Goal: Information Seeking & Learning: Find specific fact

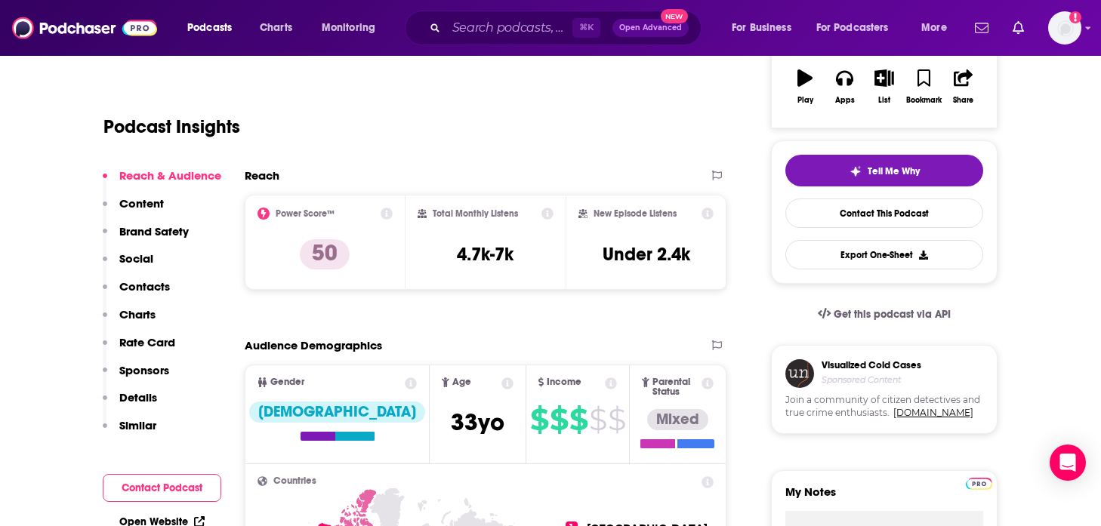
scroll to position [260, 0]
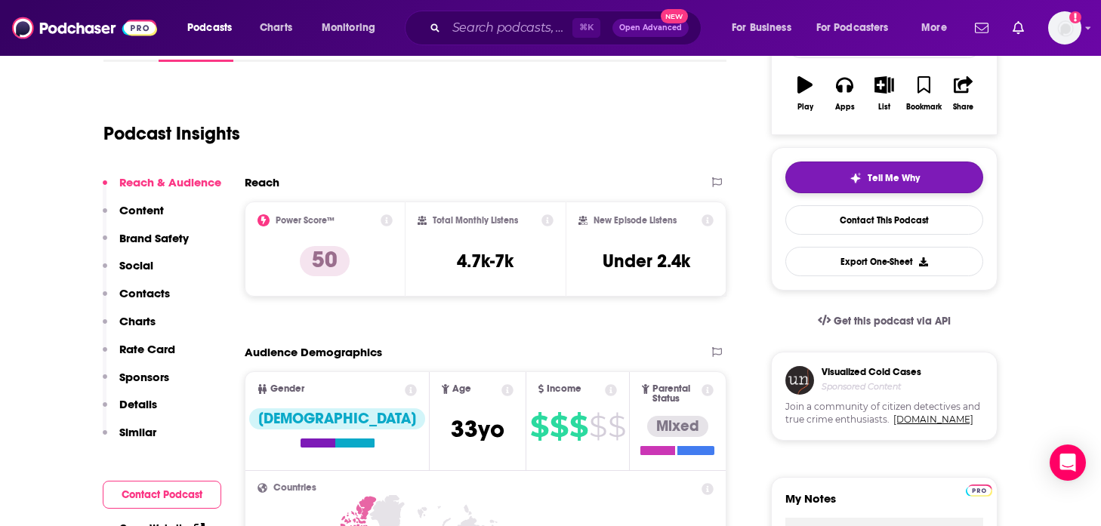
click at [842, 181] on button "Tell Me Why" at bounding box center [884, 178] width 198 height 32
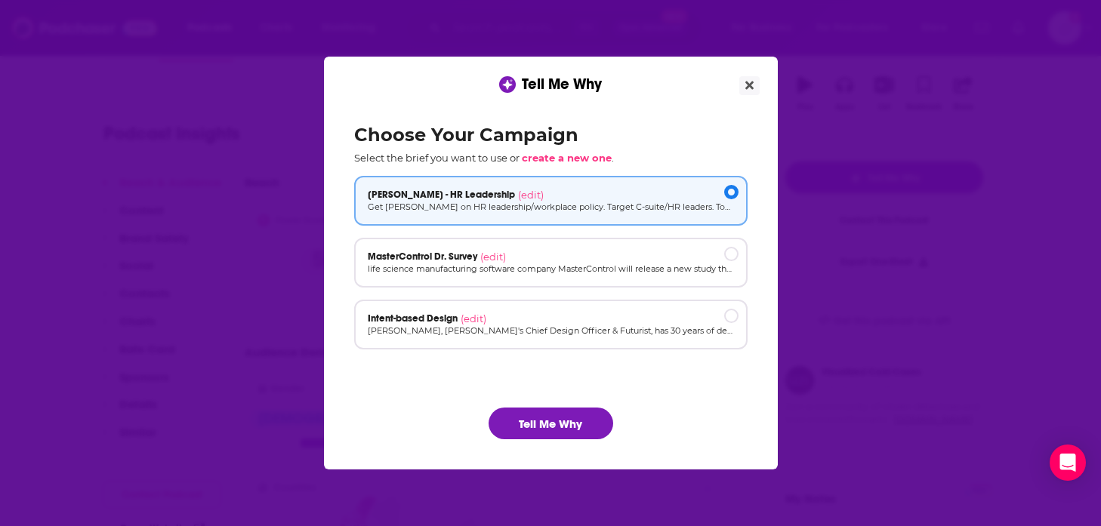
scroll to position [0, 0]
click at [745, 90] on icon "Close" at bounding box center [749, 85] width 8 height 12
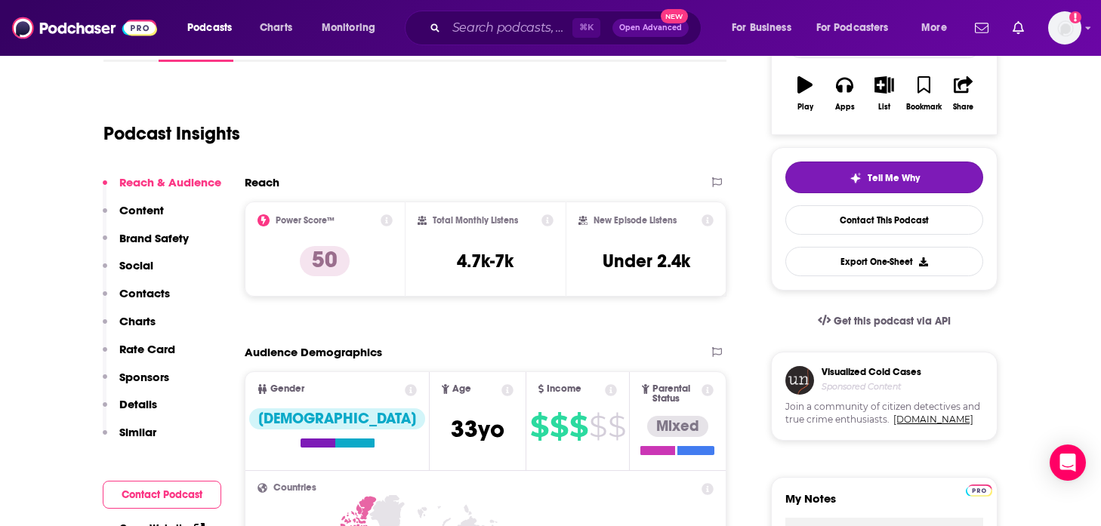
scroll to position [260, 0]
click at [809, 183] on button "Tell Me Why" at bounding box center [884, 178] width 198 height 32
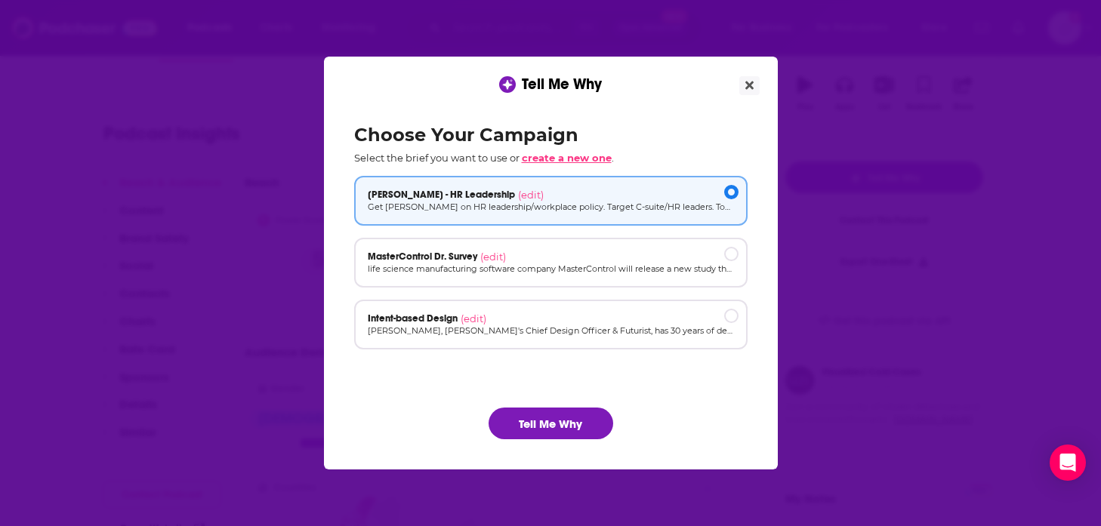
click at [600, 158] on span "create a new one" at bounding box center [567, 158] width 90 height 12
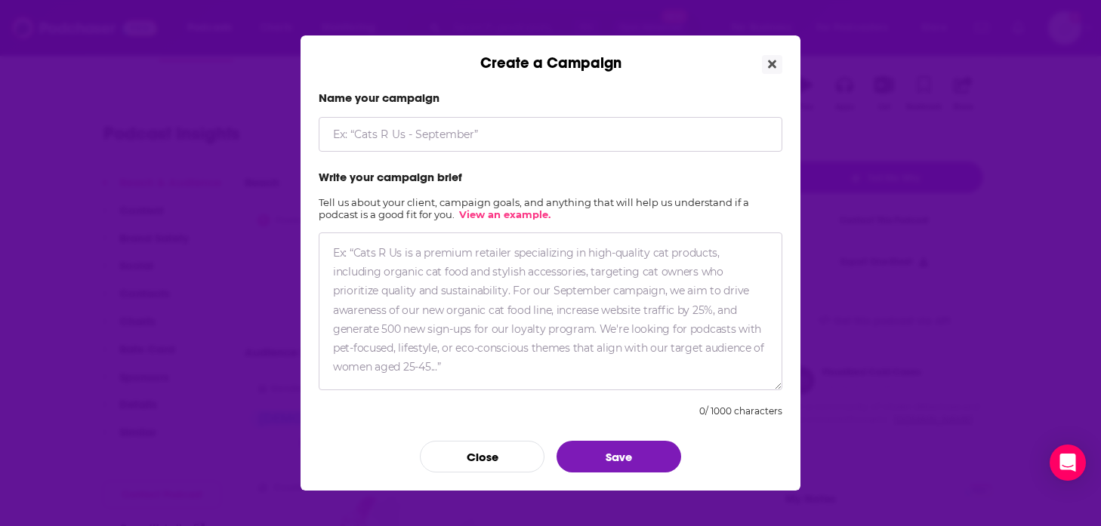
click at [556, 135] on input "Create a Campaign" at bounding box center [551, 134] width 464 height 35
click at [478, 451] on button "Close" at bounding box center [482, 457] width 125 height 32
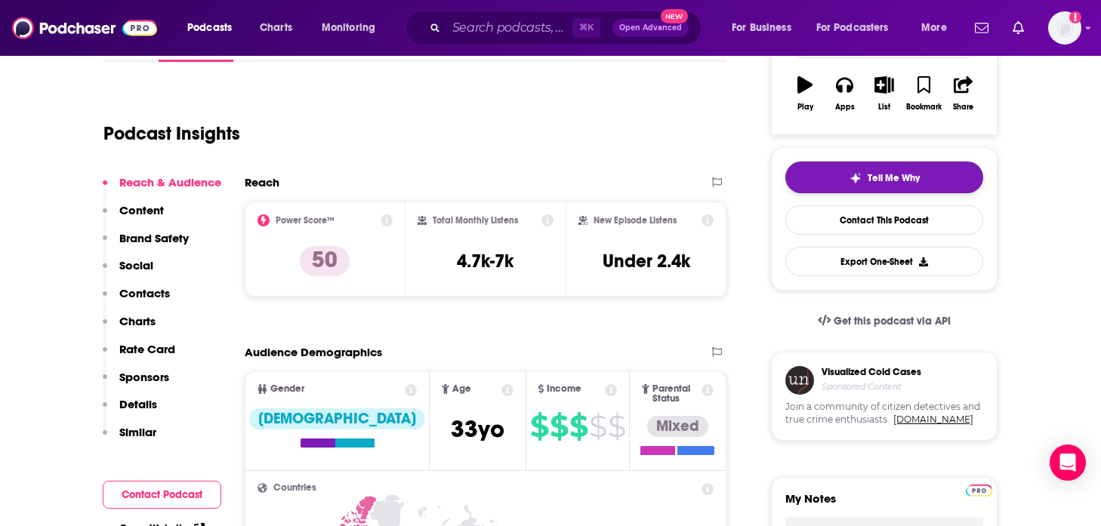
click at [840, 168] on button "Tell Me Why" at bounding box center [884, 178] width 198 height 32
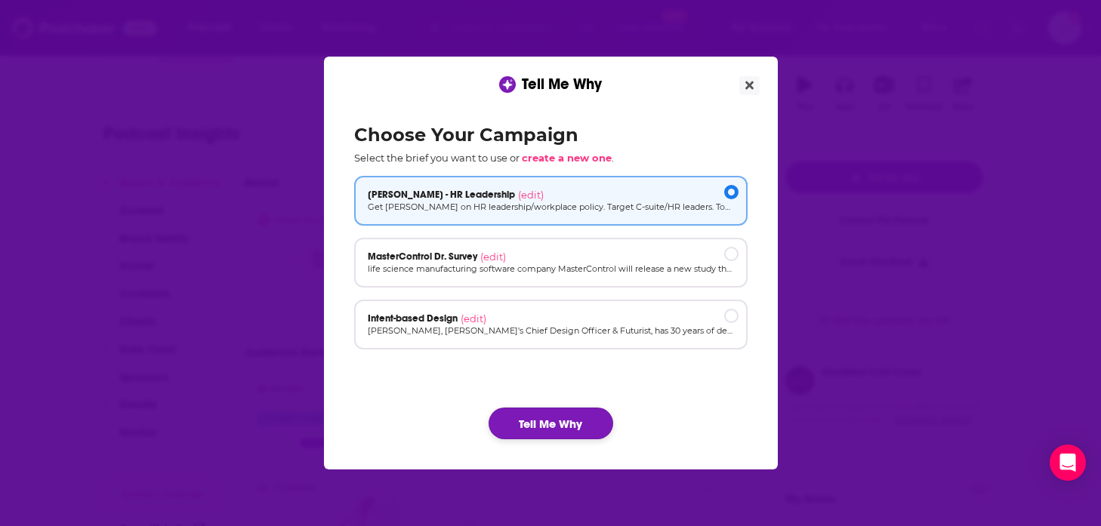
click at [592, 422] on button "Tell Me Why" at bounding box center [550, 424] width 125 height 32
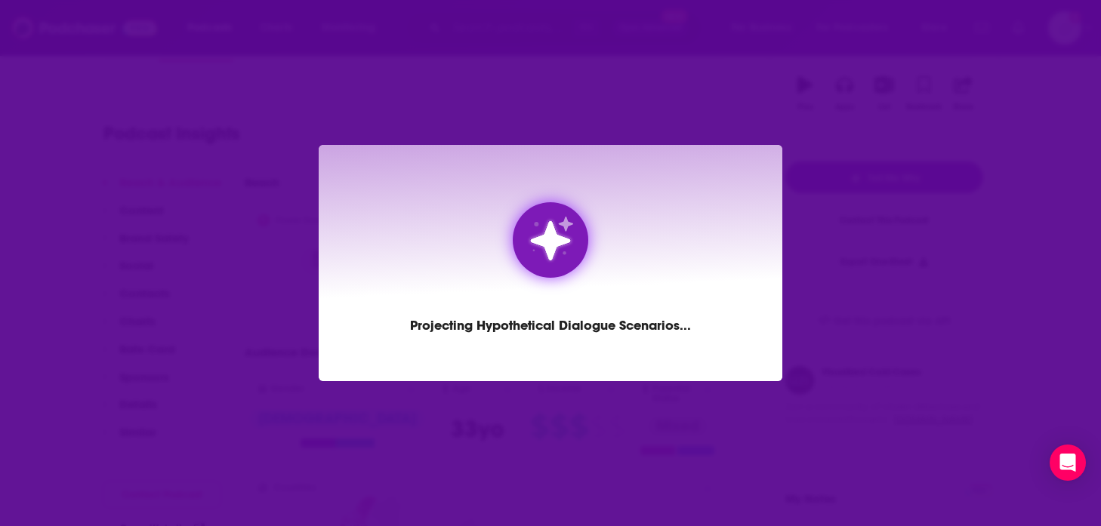
click at [623, 147] on div "Projecting Hypothetical Dialogue Scenarios ..." at bounding box center [551, 263] width 464 height 236
click at [620, 114] on div "Projecting Hypothetical Dialogue Scenarios ..." at bounding box center [550, 263] width 1101 height 526
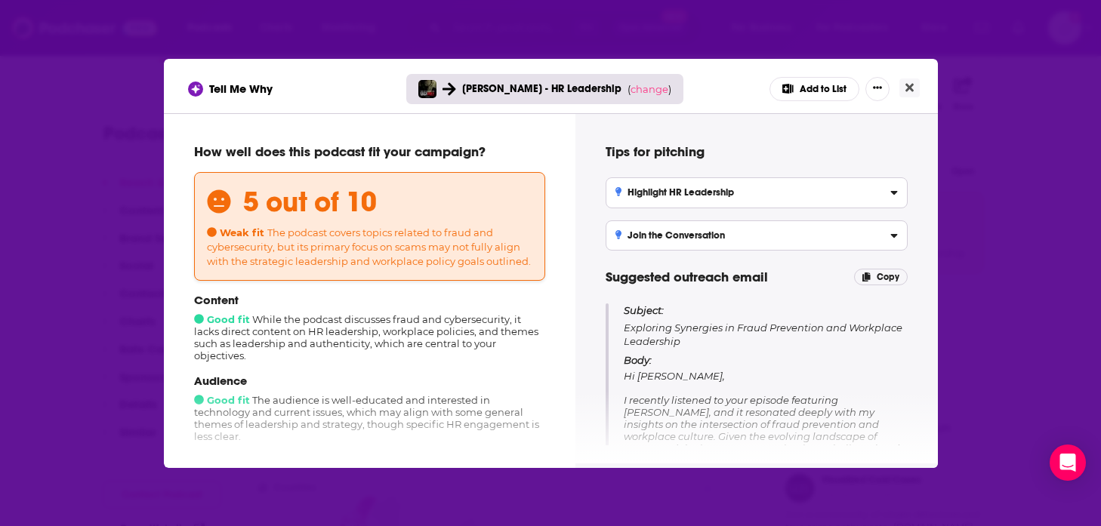
click at [116, 169] on div "Tell Me Why [PERSON_NAME] - HR Leadership ( change ) Add to List How well does …" at bounding box center [550, 263] width 1101 height 526
click at [909, 91] on icon "Close" at bounding box center [909, 88] width 8 height 12
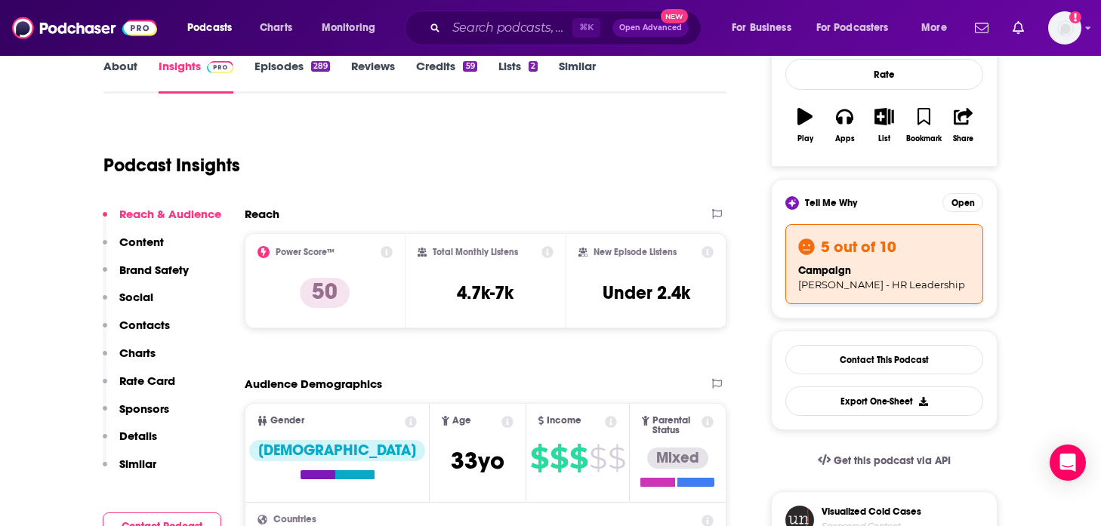
scroll to position [224, 0]
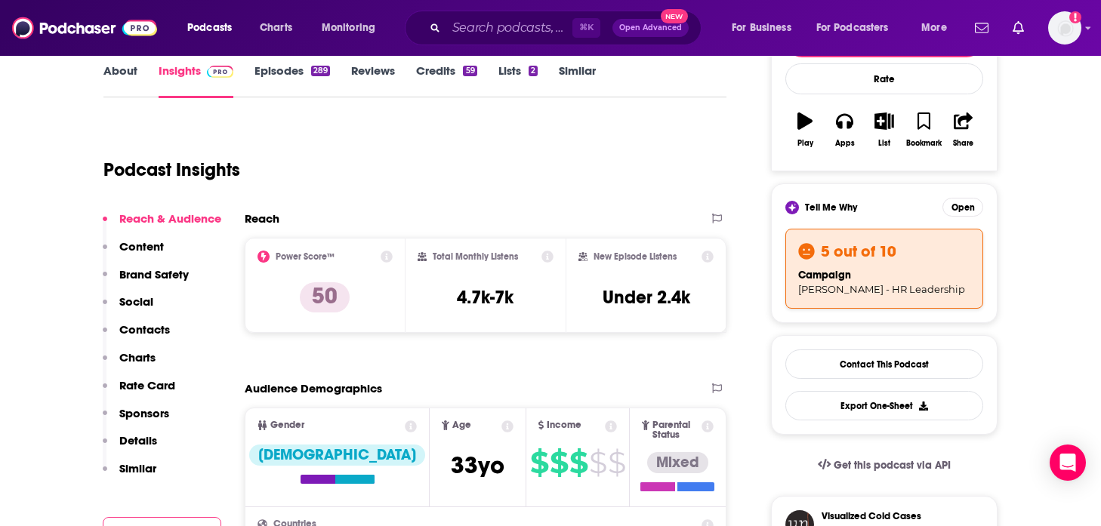
click at [821, 205] on span "Tell Me Why" at bounding box center [831, 208] width 52 height 12
click at [885, 280] on div "campaign [PERSON_NAME] - HR Leadership" at bounding box center [884, 281] width 172 height 29
click at [957, 204] on button "Open" at bounding box center [962, 207] width 41 height 19
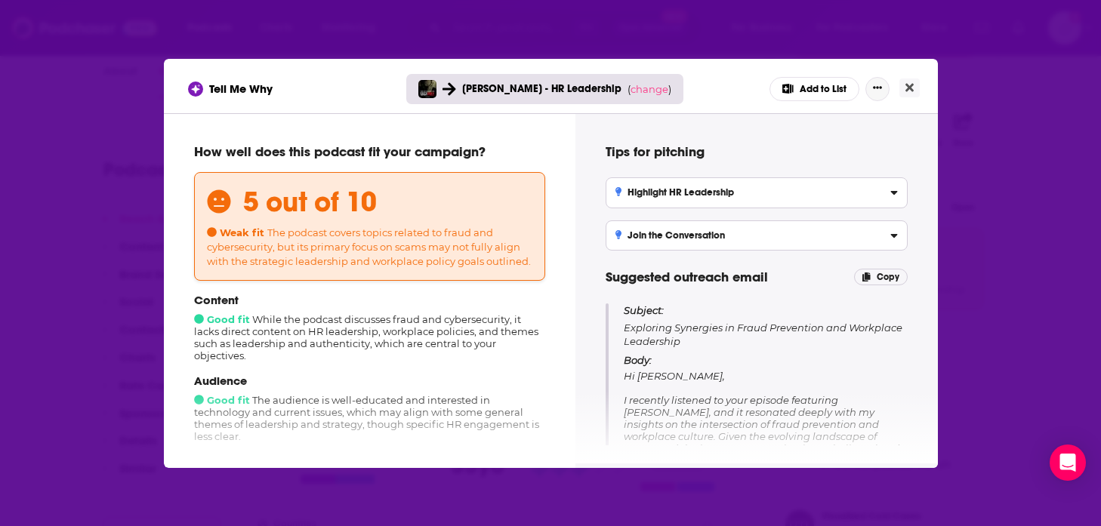
click at [883, 88] on button "Show More Button" at bounding box center [877, 89] width 24 height 24
click at [699, 134] on div "Tips for pitching Highlight HR Leadership Frame content around how corporate en…" at bounding box center [756, 288] width 326 height 314
click at [729, 107] on div "Tell Me Why [PERSON_NAME] - HR Leadership ( change ) Add to List Add to List Ra…" at bounding box center [551, 86] width 774 height 54
click at [650, 88] on span "change" at bounding box center [649, 89] width 38 height 12
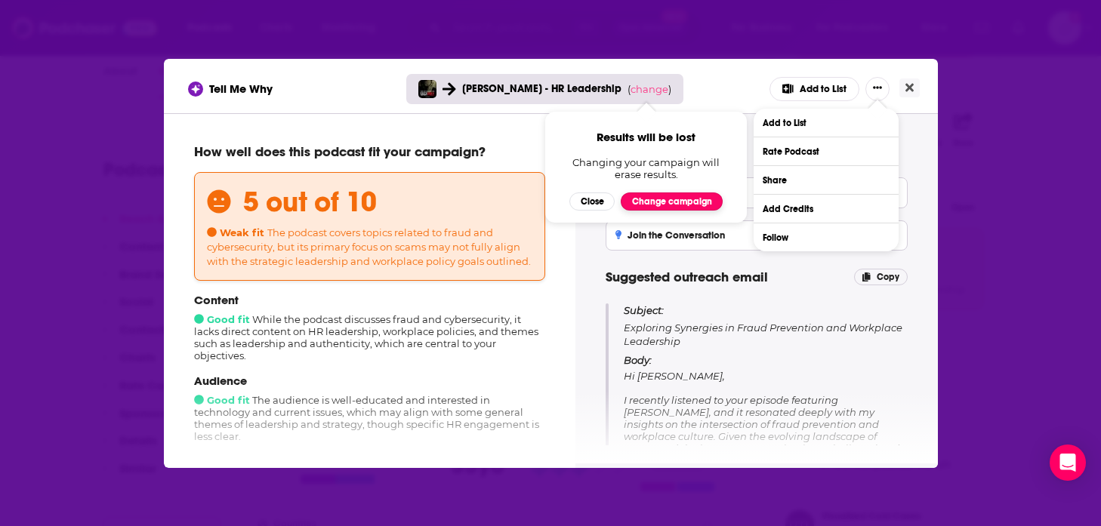
click at [654, 197] on button "Change campaign" at bounding box center [672, 202] width 102 height 18
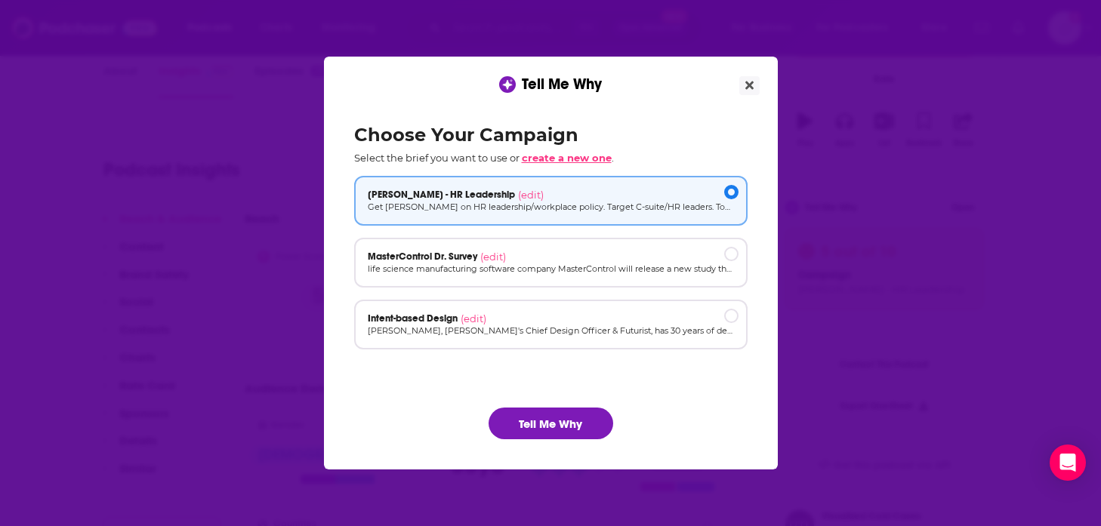
click at [581, 159] on span "create a new one" at bounding box center [567, 158] width 90 height 12
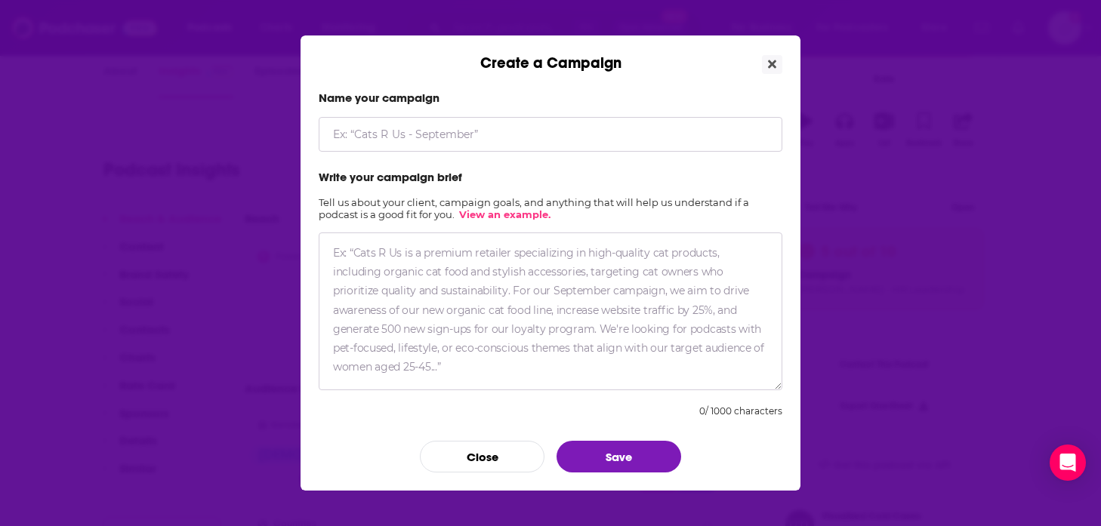
click at [550, 138] on input "Create a Campaign" at bounding box center [551, 134] width 464 height 35
type input "Halcyon Thought Leadership"
click at [643, 275] on textarea "Create a Campaign" at bounding box center [551, 312] width 464 height 158
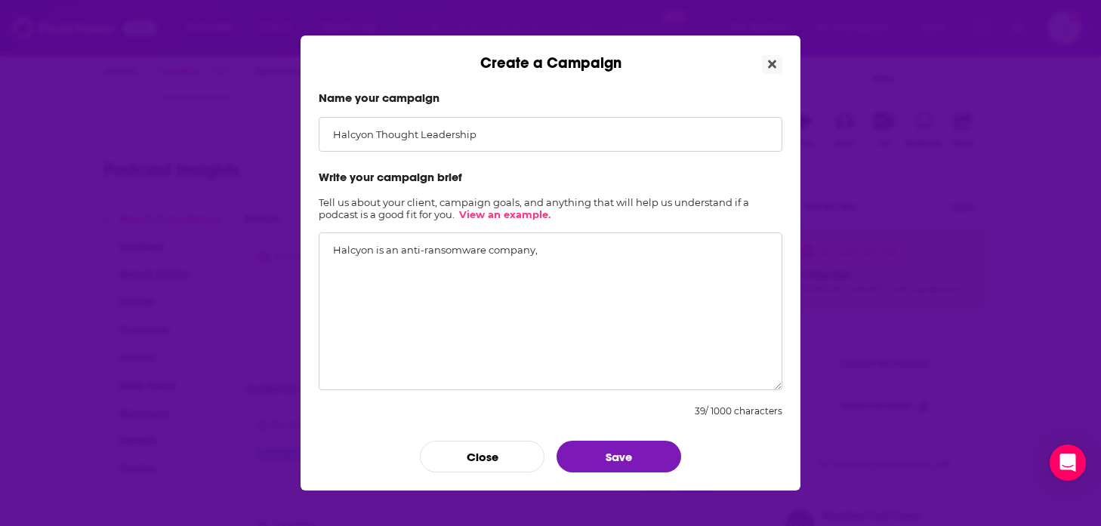
paste textarea "truly experts in the space, and reporters respect what they have to say which h…"
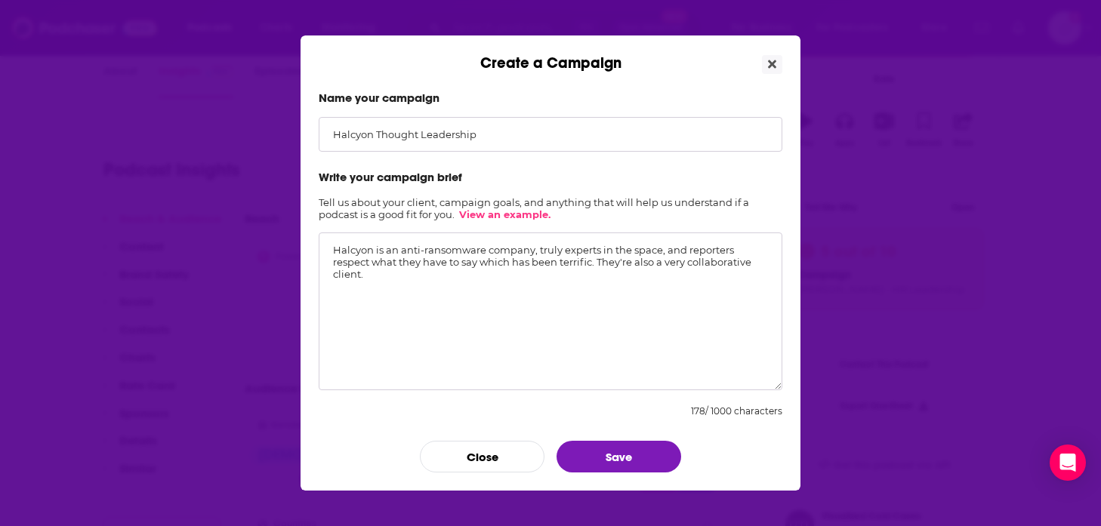
click at [539, 251] on textarea "Halcyon is an anti-ransomware company, truly experts in the space, and reporter…" at bounding box center [551, 312] width 464 height 158
drag, startPoint x: 432, startPoint y: 265, endPoint x: 555, endPoint y: 279, distance: 123.9
click at [555, 279] on textarea "Halcyon is an anti-ransomware company, with a roster of executives that are tru…" at bounding box center [551, 312] width 464 height 158
drag, startPoint x: 448, startPoint y: 266, endPoint x: 531, endPoint y: 268, distance: 83.8
click at [528, 267] on textarea "Halcyon is an anti-ransomware company, with a roster of executives that are tru…" at bounding box center [551, 312] width 464 height 158
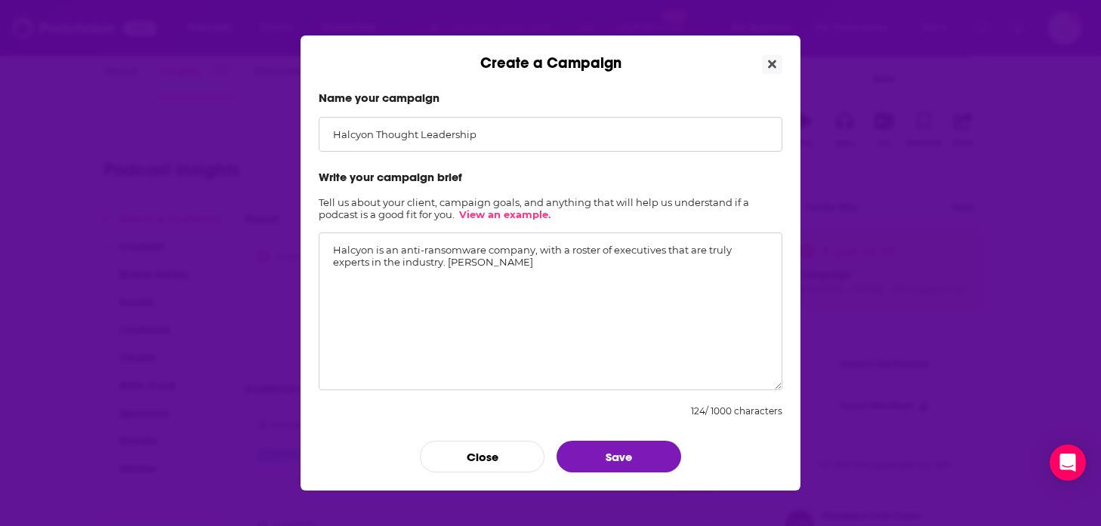
paste textarea "is an award-winning cyber executive with two decades of national security exper…"
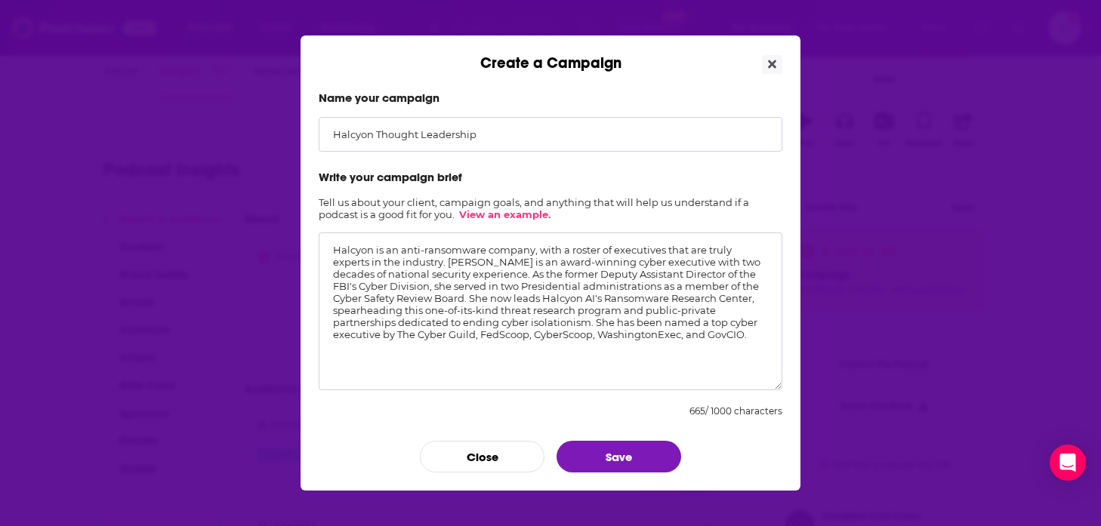
click at [604, 299] on textarea "Halcyon is an anti-ransomware company, with a roster of executives that are tru…" at bounding box center [551, 312] width 464 height 158
click at [556, 371] on textarea "Halcyon is an anti-ransomware company, with a roster of executives that are tru…" at bounding box center [551, 312] width 464 height 158
drag, startPoint x: 594, startPoint y: 324, endPoint x: 745, endPoint y: 343, distance: 152.3
click at [745, 343] on textarea "Halcyon is an anti-ransomware company, with a roster of executives that are tru…" at bounding box center [551, 312] width 464 height 158
type textarea "Halcyon is an anti-ransomware company, with a roster of executives that are tru…"
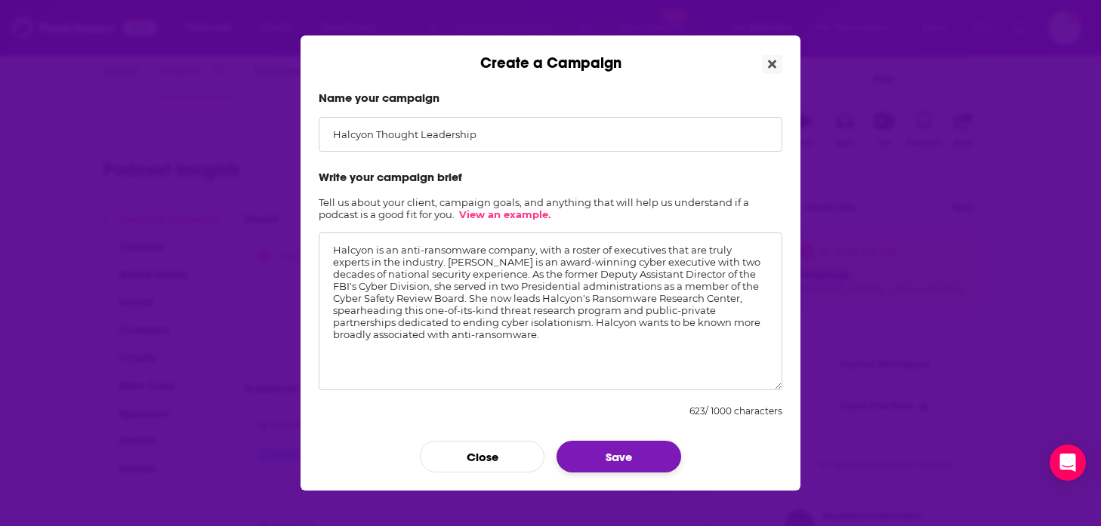
click at [605, 447] on button "Save" at bounding box center [618, 457] width 125 height 32
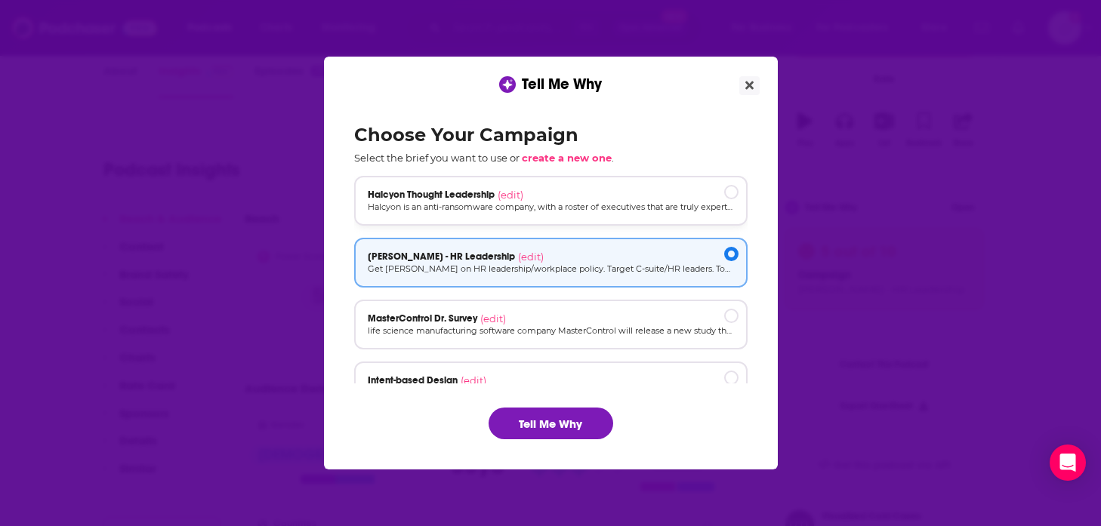
click at [578, 206] on p "Halcyon is an anti-ransomware company, with a roster of executives that are tru…" at bounding box center [551, 207] width 366 height 13
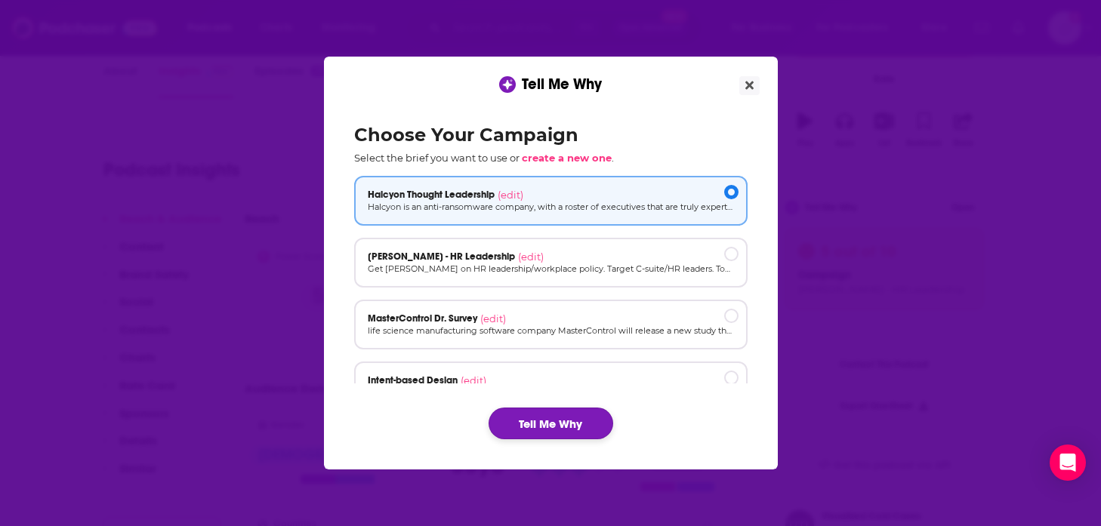
click at [567, 427] on button "Tell Me Why" at bounding box center [550, 424] width 125 height 32
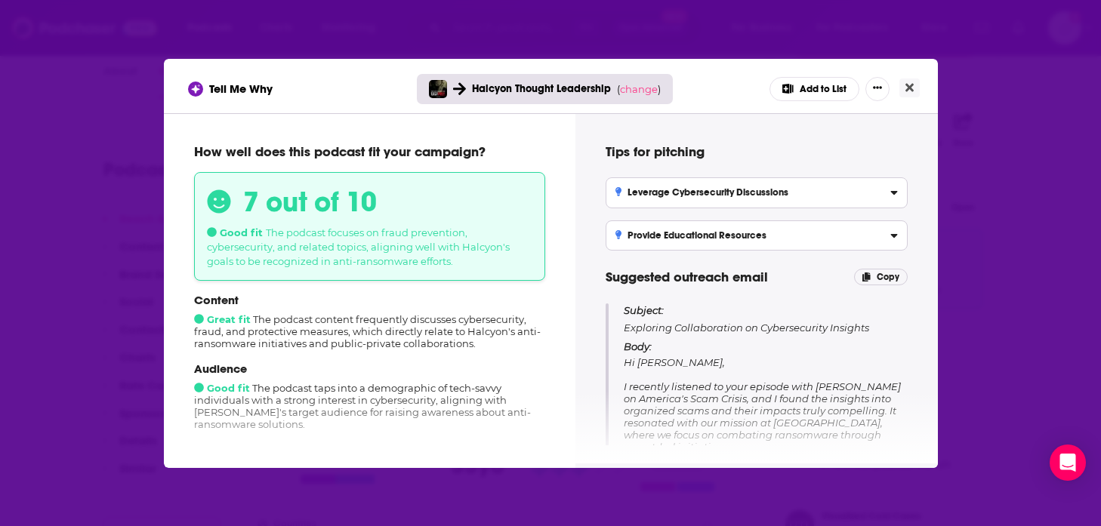
click at [273, 253] on span "The podcast focuses on fraud prevention, cybersecurity, and related topics, ali…" at bounding box center [358, 246] width 303 height 41
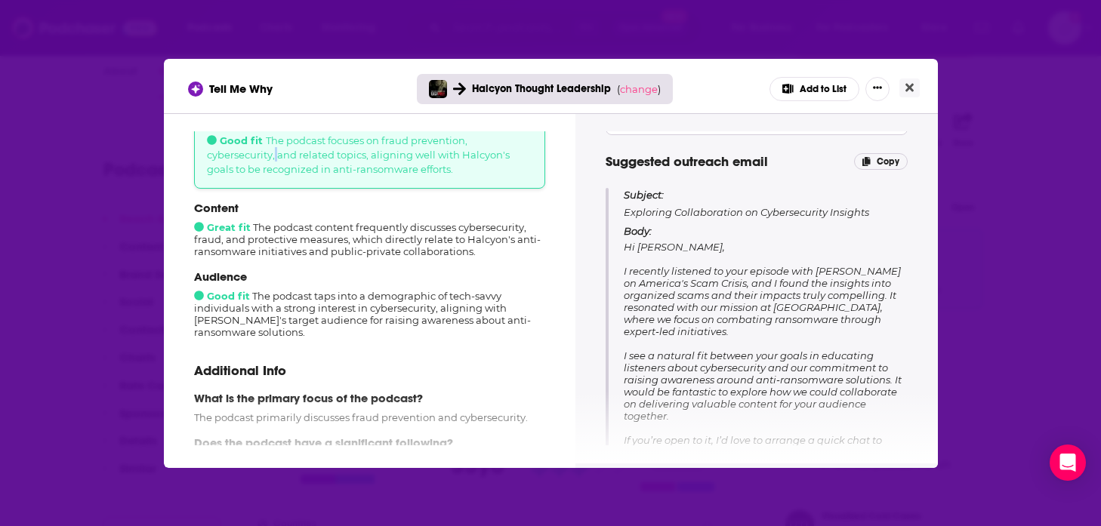
scroll to position [124, 0]
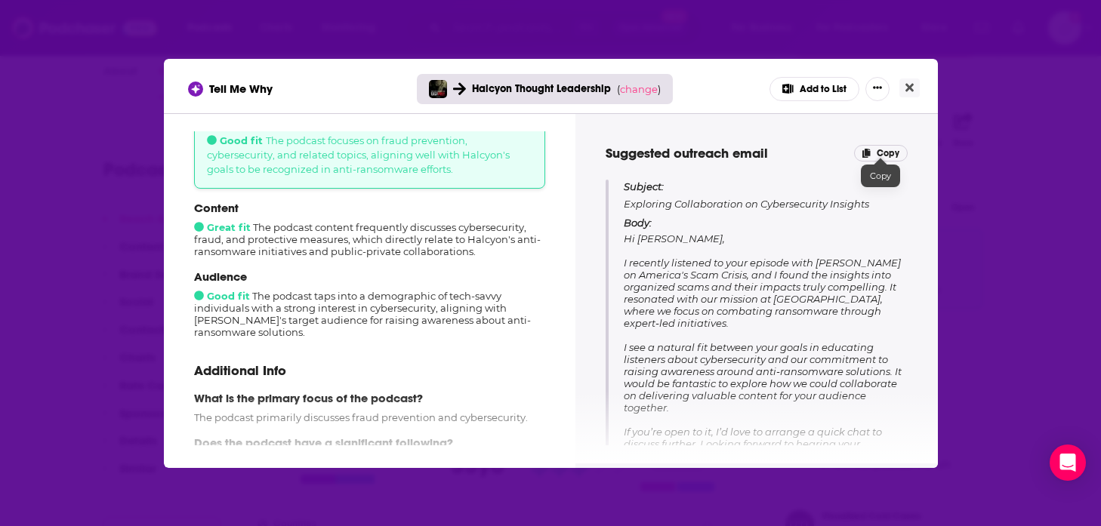
click at [897, 154] on span "Copy" at bounding box center [887, 153] width 23 height 11
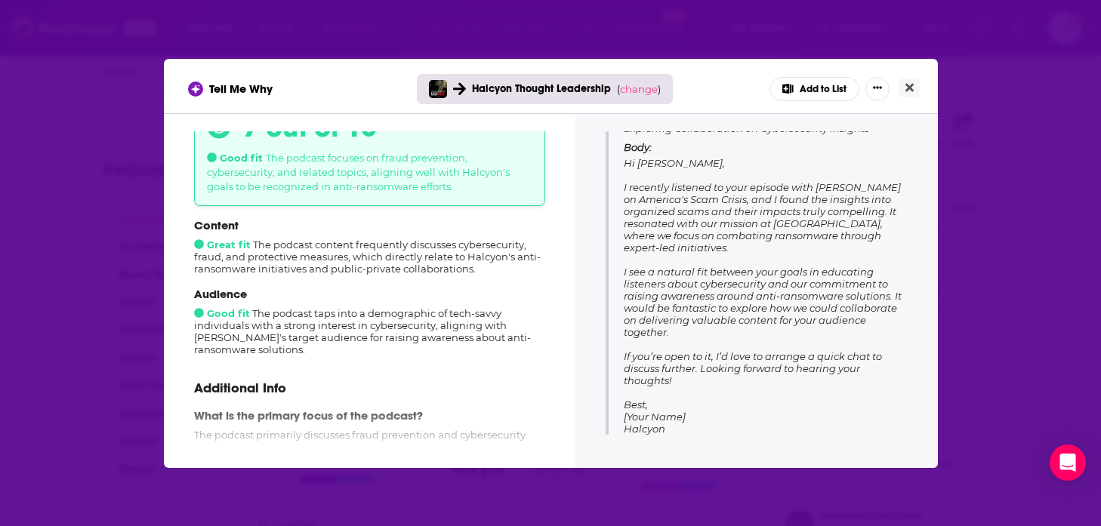
scroll to position [59, 0]
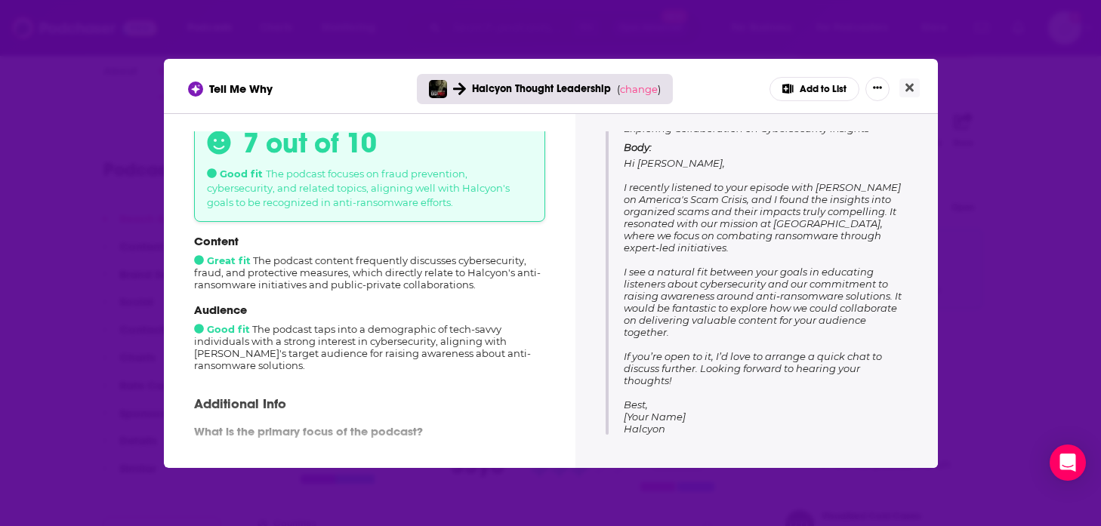
click at [350, 274] on div "Content Great fit The podcast content frequently discusses cybersecurity, fraud…" at bounding box center [369, 262] width 351 height 57
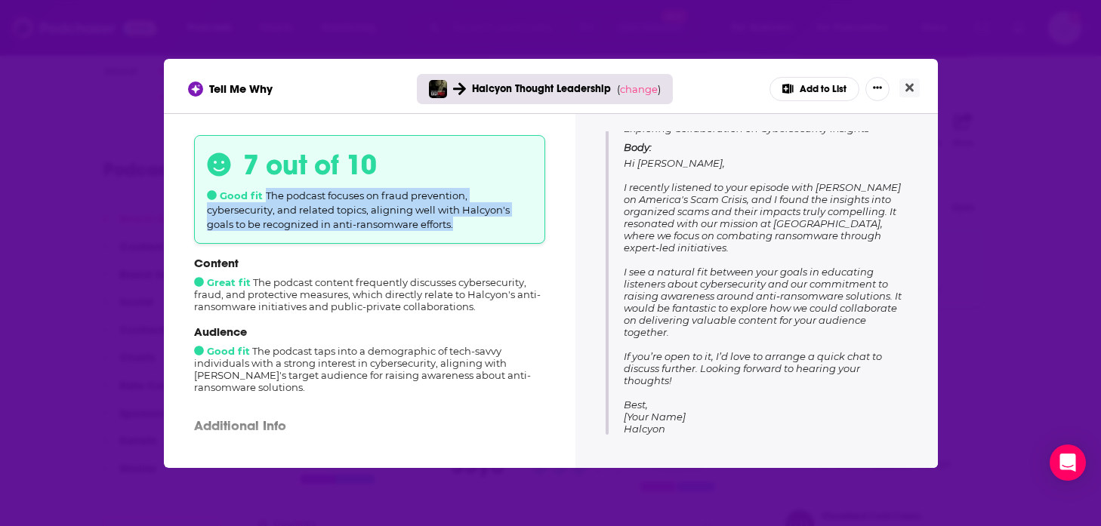
drag, startPoint x: 455, startPoint y: 227, endPoint x: 264, endPoint y: 193, distance: 194.0
click at [264, 193] on div "7 out of 10 Good fit The podcast focuses on fraud prevention, cybersecurity, an…" at bounding box center [369, 189] width 351 height 109
copy span "The podcast focuses on fraud prevention, cybersecurity, and related topics, ali…"
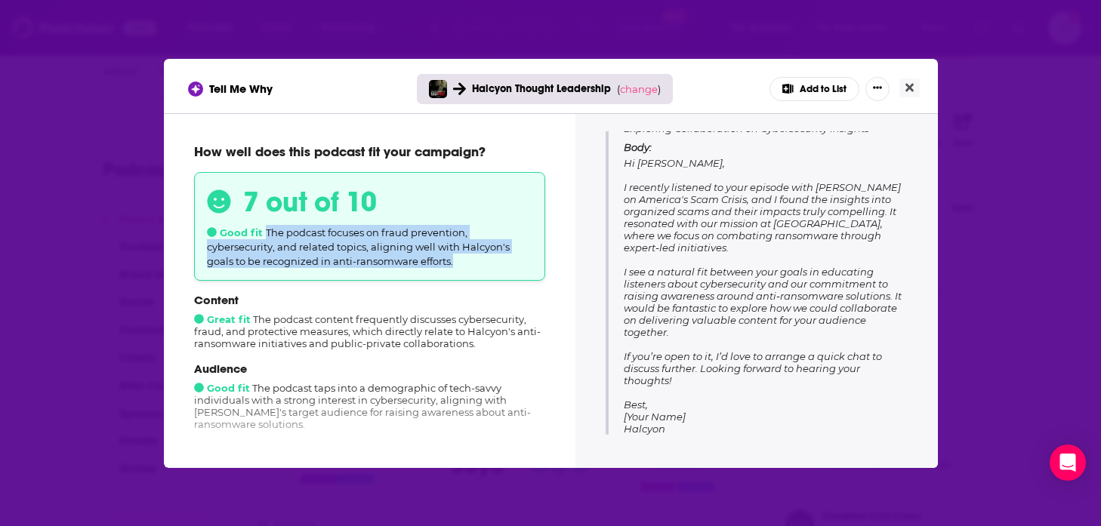
scroll to position [61, 0]
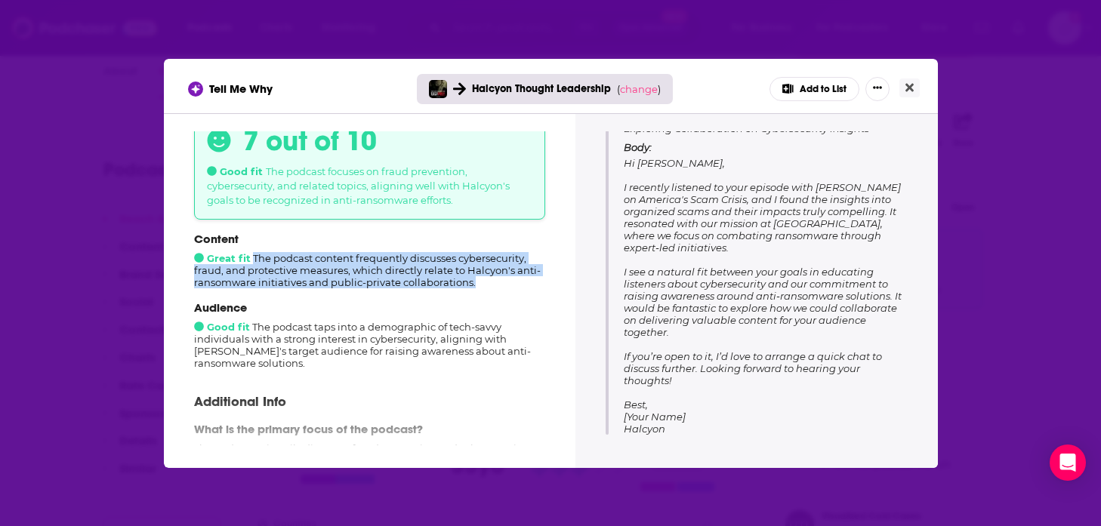
drag, startPoint x: 252, startPoint y: 261, endPoint x: 476, endPoint y: 286, distance: 224.8
click at [476, 286] on div "Content Great fit The podcast content frequently discusses cybersecurity, fraud…" at bounding box center [369, 260] width 351 height 57
copy div "The podcast content frequently discusses cybersecurity, fraud, and protective m…"
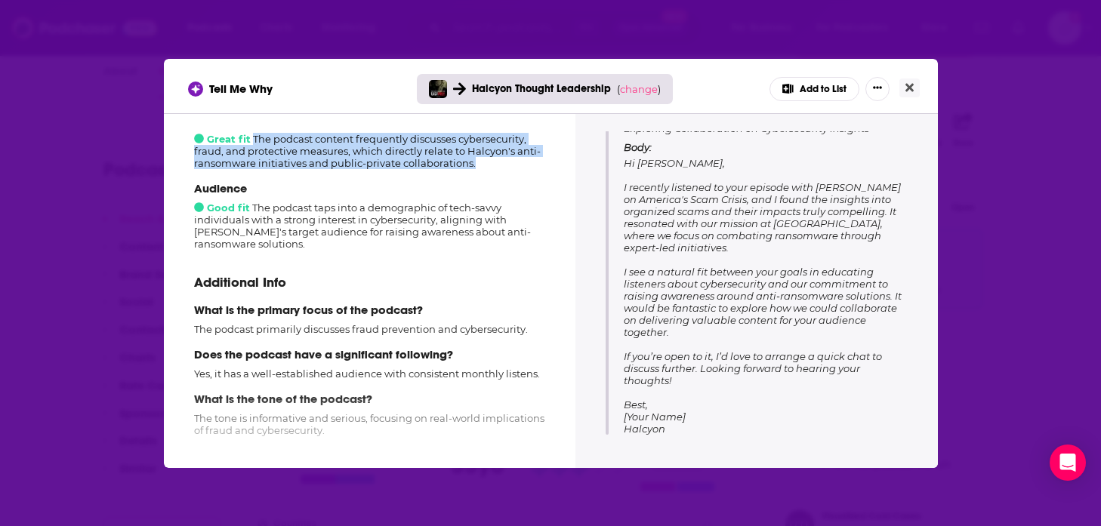
scroll to position [184, 0]
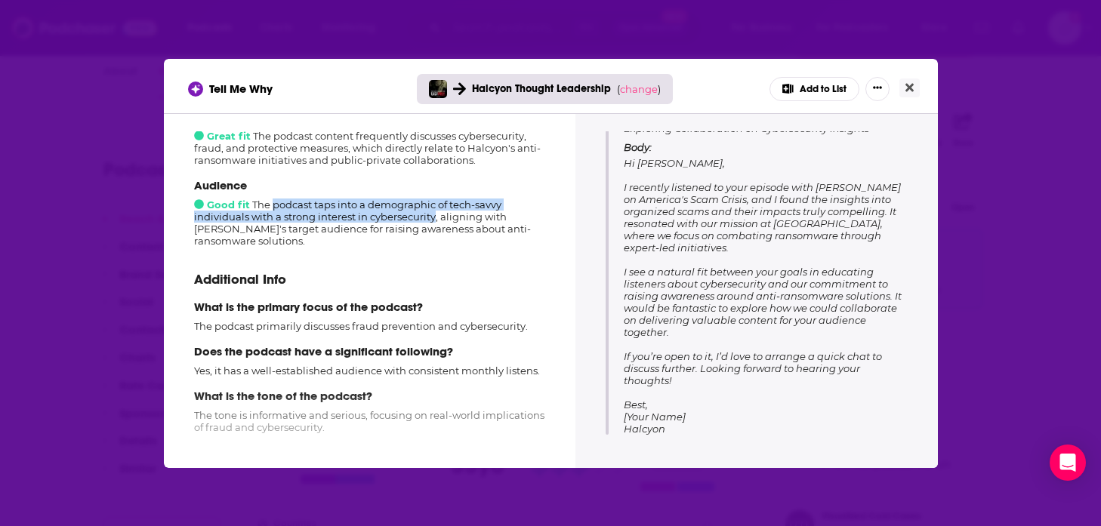
drag, startPoint x: 272, startPoint y: 205, endPoint x: 434, endPoint y: 221, distance: 163.1
click at [434, 221] on div "Audience Good fit The podcast taps into a demographic of tech-savvy individuals…" at bounding box center [369, 212] width 351 height 69
copy div "podcast taps into a demographic of tech-savvy individuals with a strong interes…"
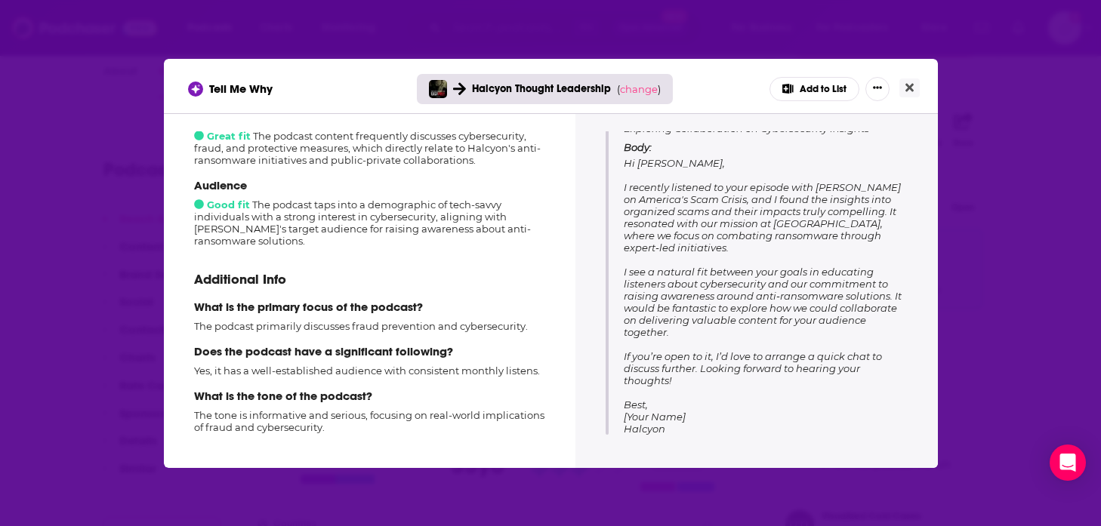
click at [239, 420] on p "The tone is informative and serious, focusing on real-world implications of fra…" at bounding box center [369, 421] width 351 height 24
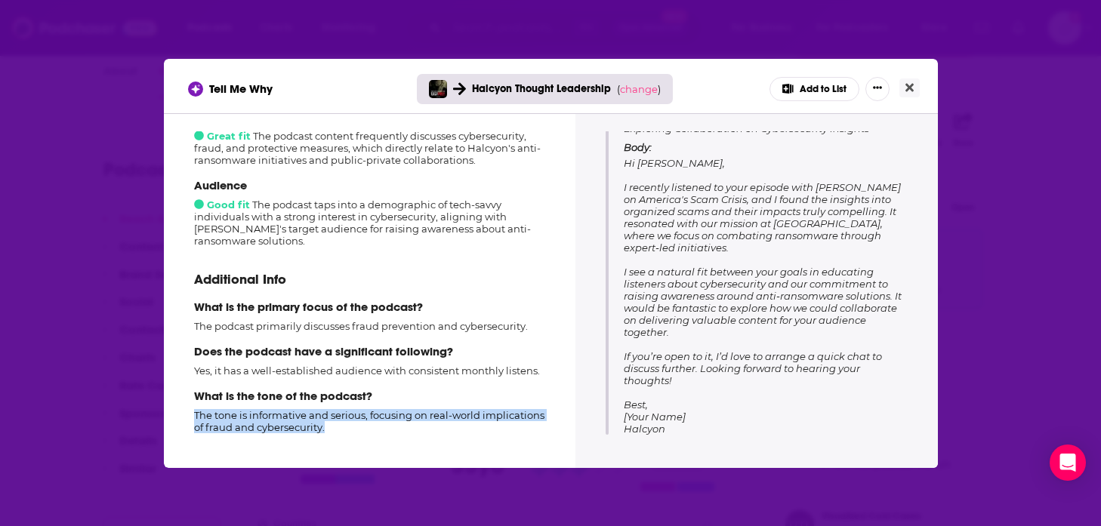
click at [239, 420] on p "The tone is informative and serious, focusing on real-world implications of fra…" at bounding box center [369, 421] width 351 height 24
copy p "The tone is informative and serious, focusing on real-world implications of fra…"
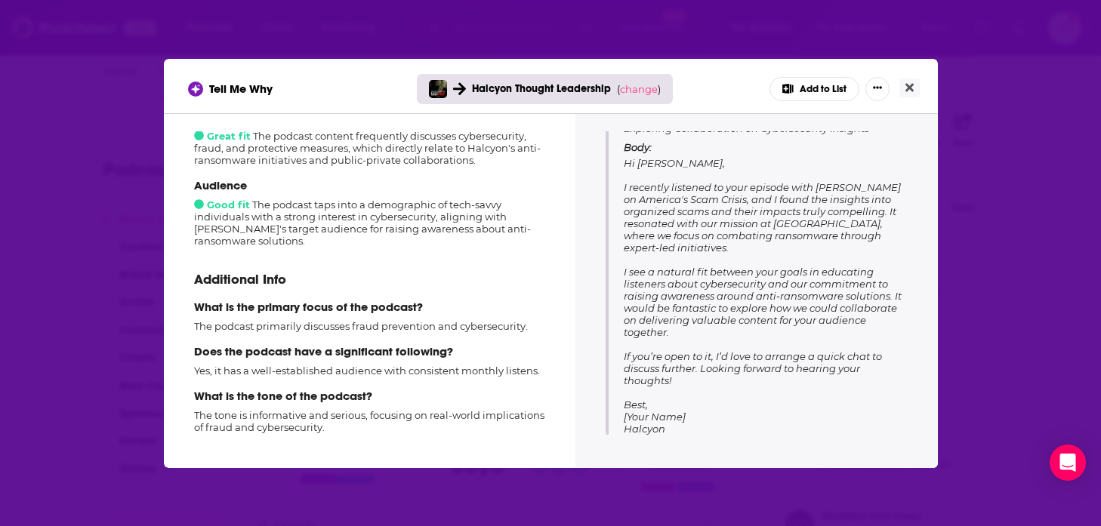
click at [249, 369] on p "Yes, it has a well-established audience with consistent monthly listens." at bounding box center [369, 371] width 351 height 12
copy p "Yes, it has a well-established audience with consistent monthly listens."
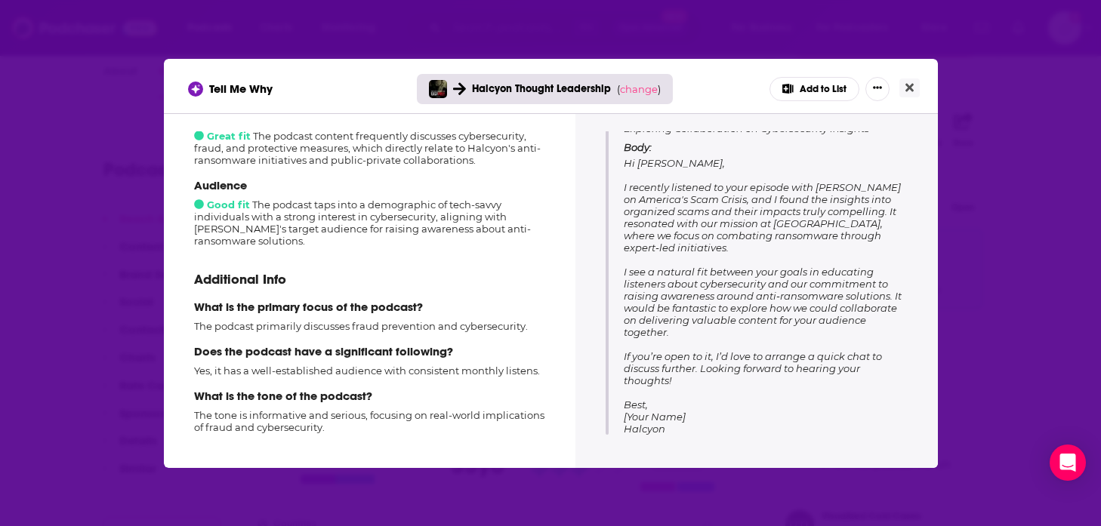
click at [72, 307] on div "Tell Me Why Halcyon Thought Leadership ( change ) Add to List How well does thi…" at bounding box center [550, 263] width 1101 height 526
click at [910, 86] on icon "Close" at bounding box center [909, 87] width 8 height 8
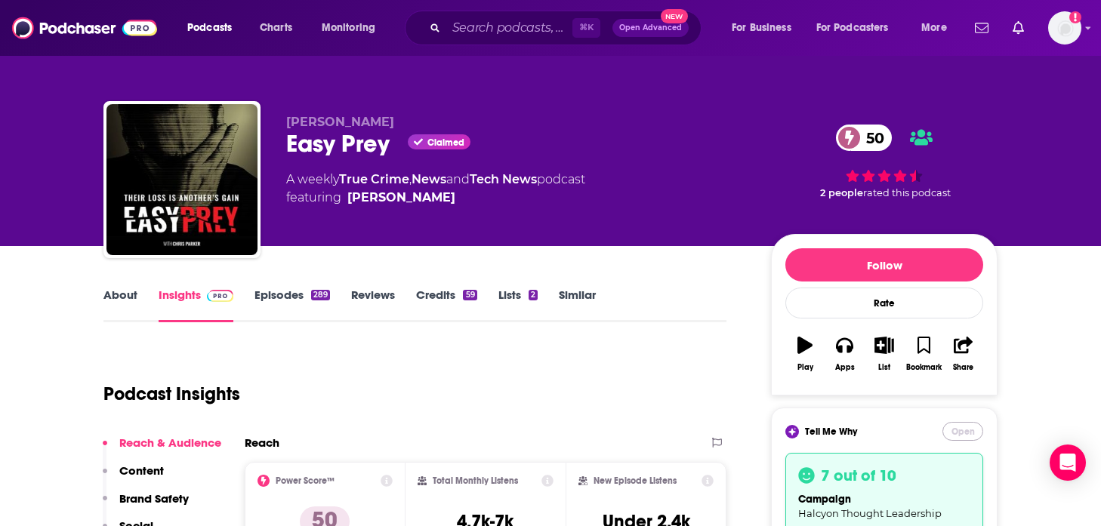
scroll to position [224, 0]
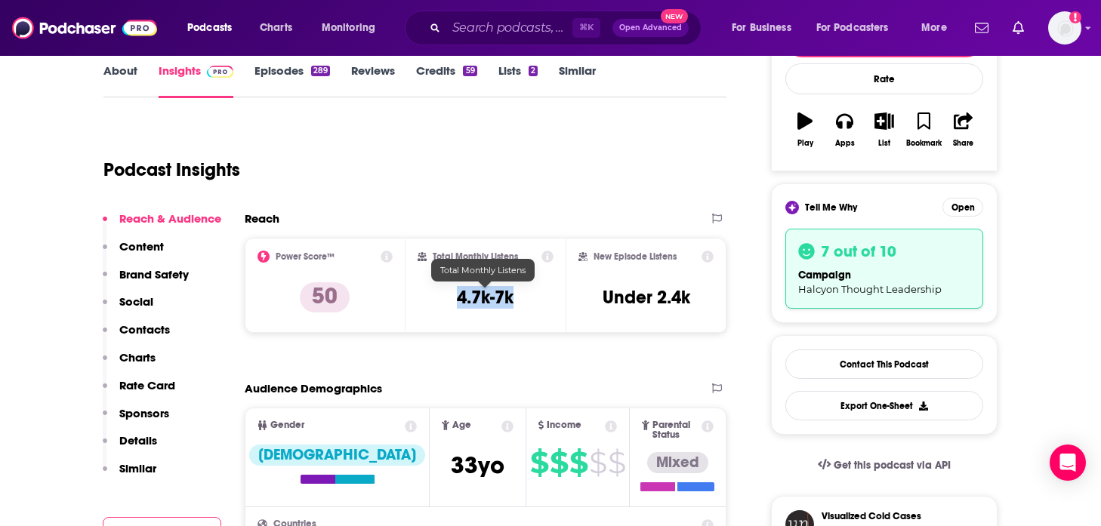
drag, startPoint x: 513, startPoint y: 298, endPoint x: 461, endPoint y: 298, distance: 52.1
click at [461, 298] on h3 "4.7k-7k" at bounding box center [485, 297] width 57 height 23
copy h3 "4.7k-7k"
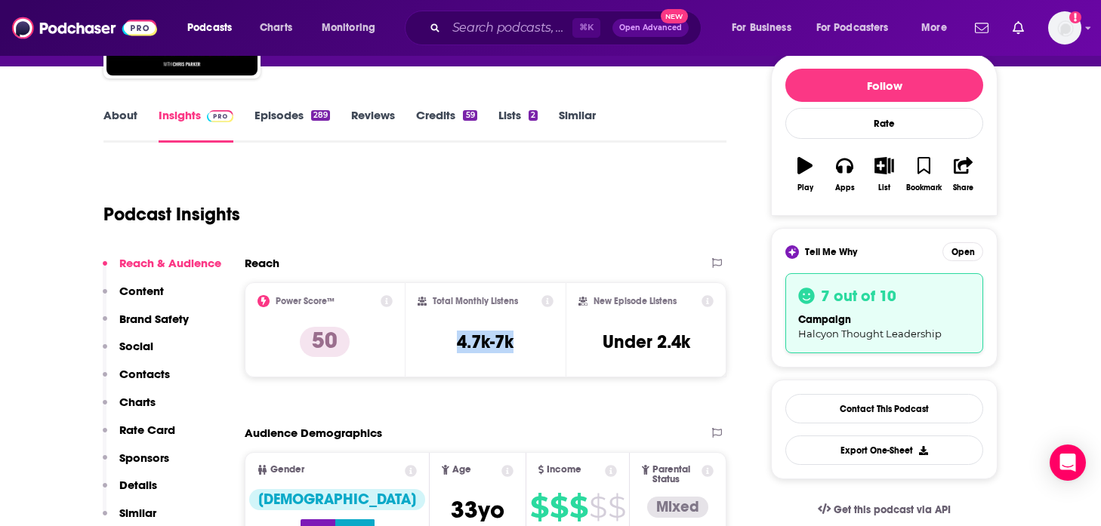
scroll to position [174, 0]
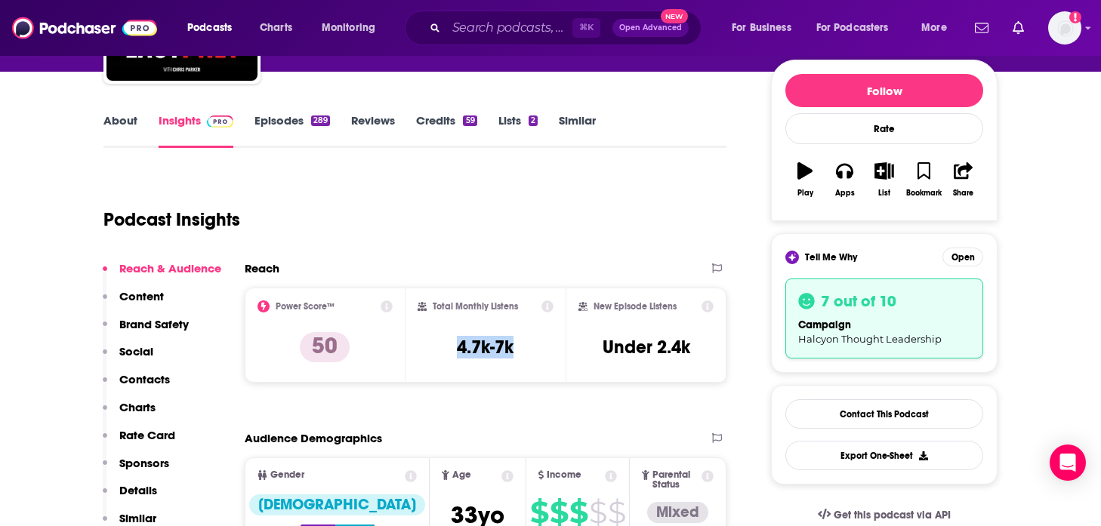
click at [299, 127] on link "Episodes 289" at bounding box center [291, 130] width 75 height 35
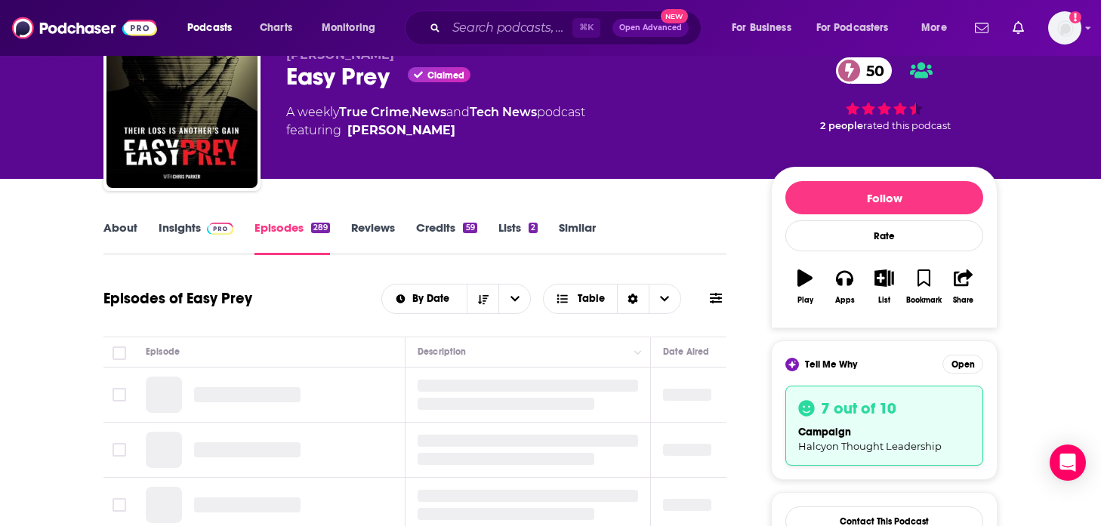
scroll to position [228, 0]
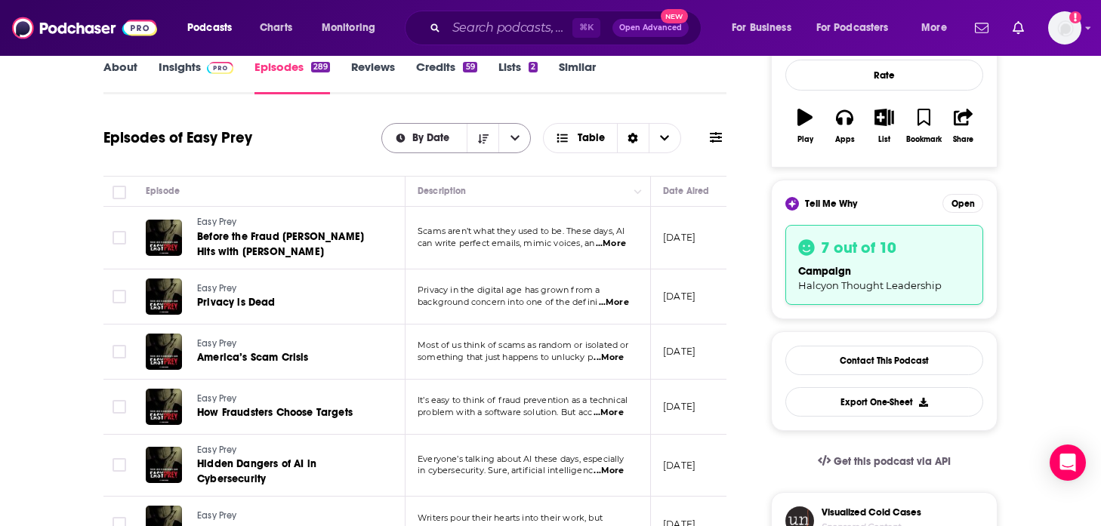
click at [519, 144] on button "open menu" at bounding box center [514, 138] width 32 height 29
click at [519, 144] on button "close menu" at bounding box center [514, 138] width 32 height 29
click at [666, 139] on icon "Choose View" at bounding box center [664, 137] width 9 height 5
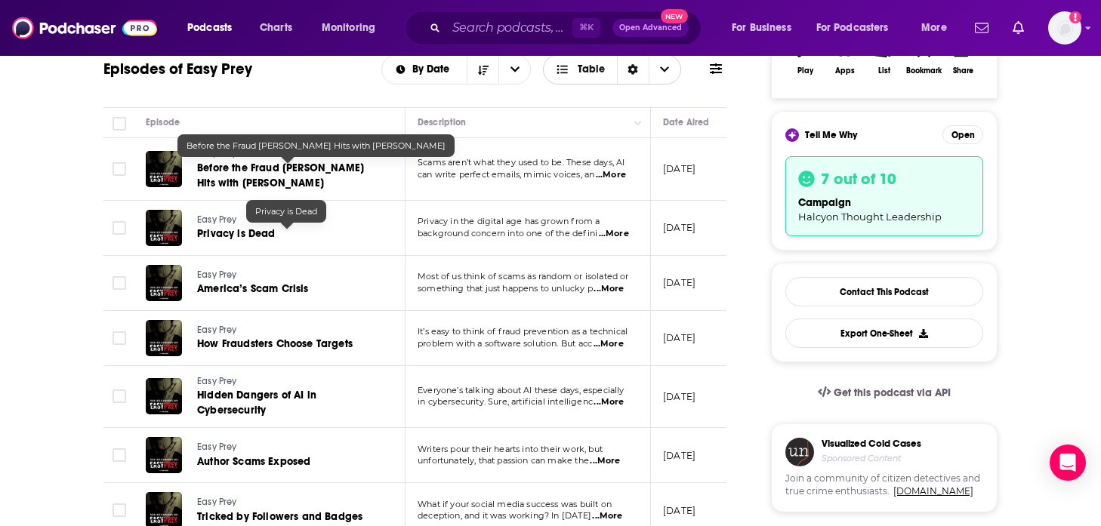
scroll to position [182, 0]
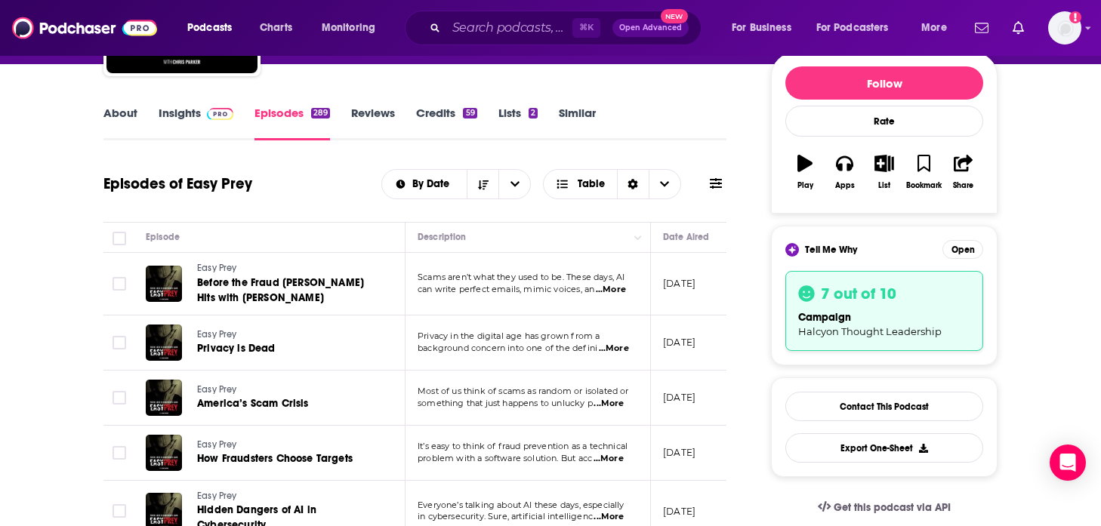
click at [132, 112] on link "About" at bounding box center [120, 123] width 34 height 35
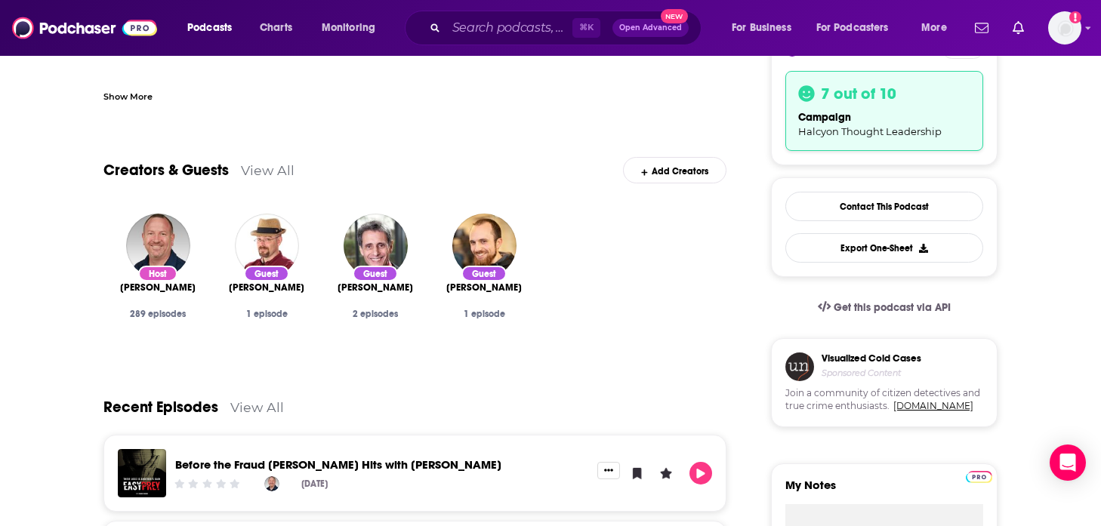
scroll to position [383, 0]
click at [279, 177] on link "View All" at bounding box center [268, 170] width 54 height 16
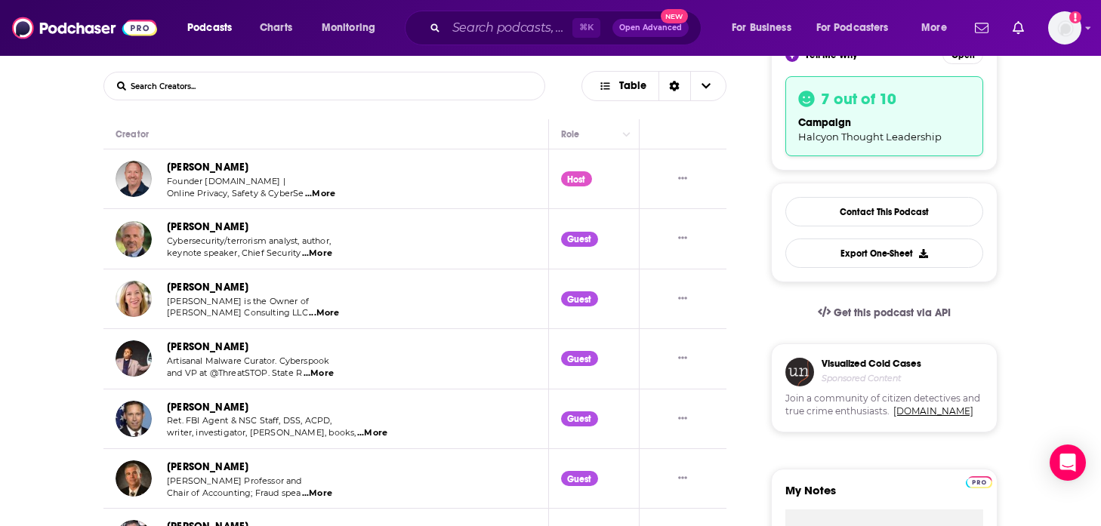
scroll to position [384, 0]
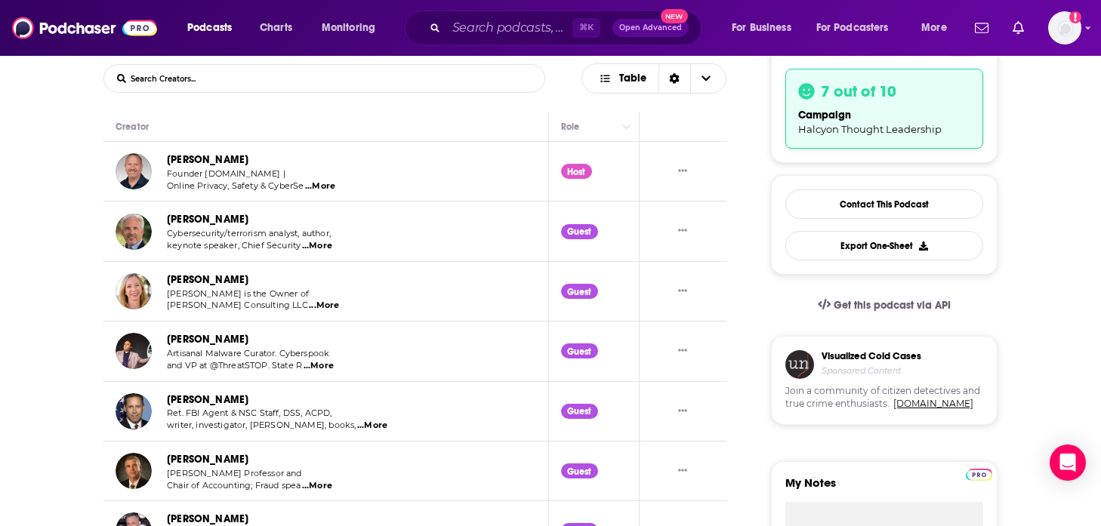
click at [326, 248] on span "...More" at bounding box center [317, 246] width 30 height 12
drag, startPoint x: 252, startPoint y: 221, endPoint x: 169, endPoint y: 221, distance: 83.0
click at [169, 221] on div "[PERSON_NAME]" at bounding box center [257, 219] width 180 height 17
copy link "[PERSON_NAME]"
click at [320, 248] on span "...More" at bounding box center [317, 246] width 30 height 12
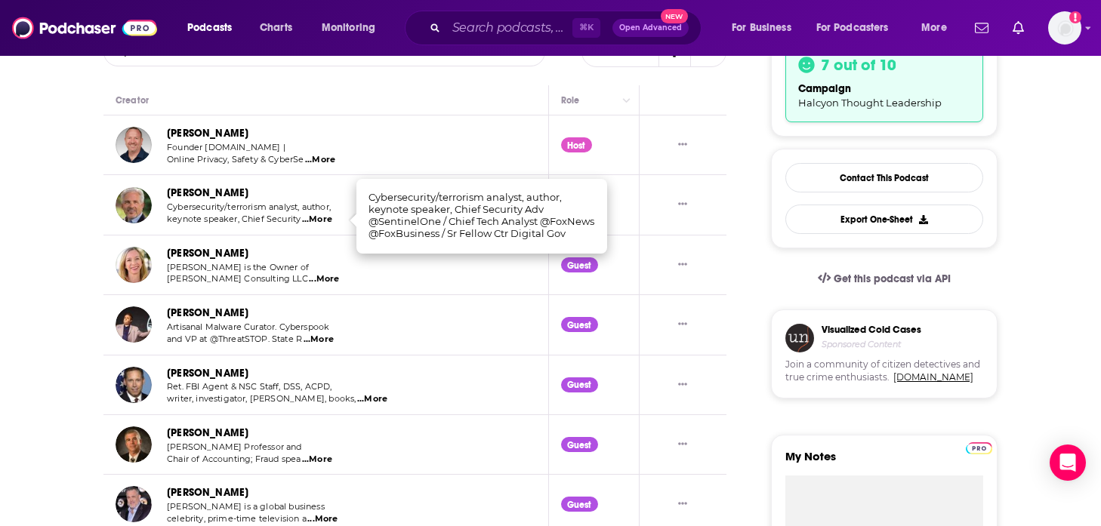
scroll to position [412, 0]
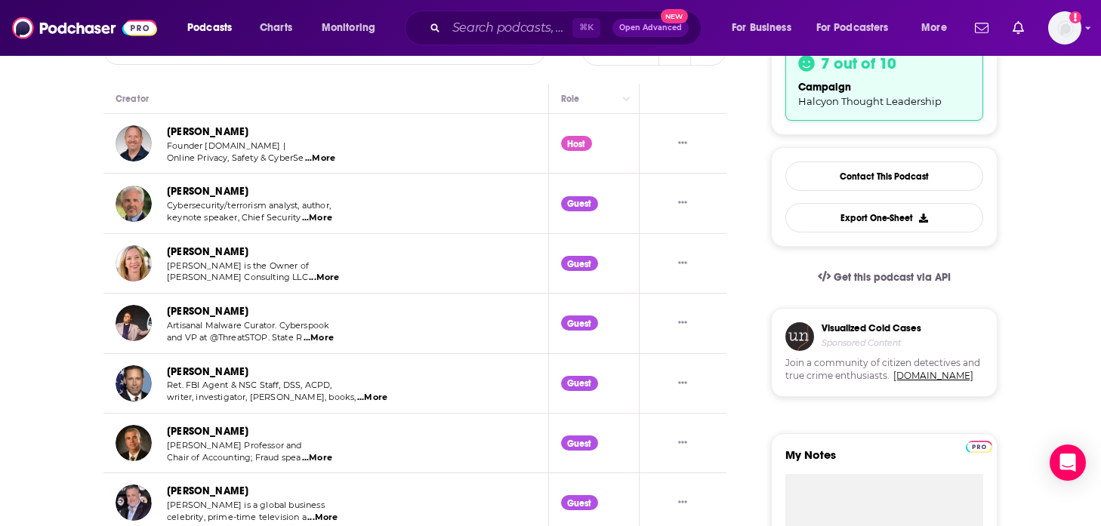
click at [314, 341] on span "...More" at bounding box center [318, 338] width 30 height 12
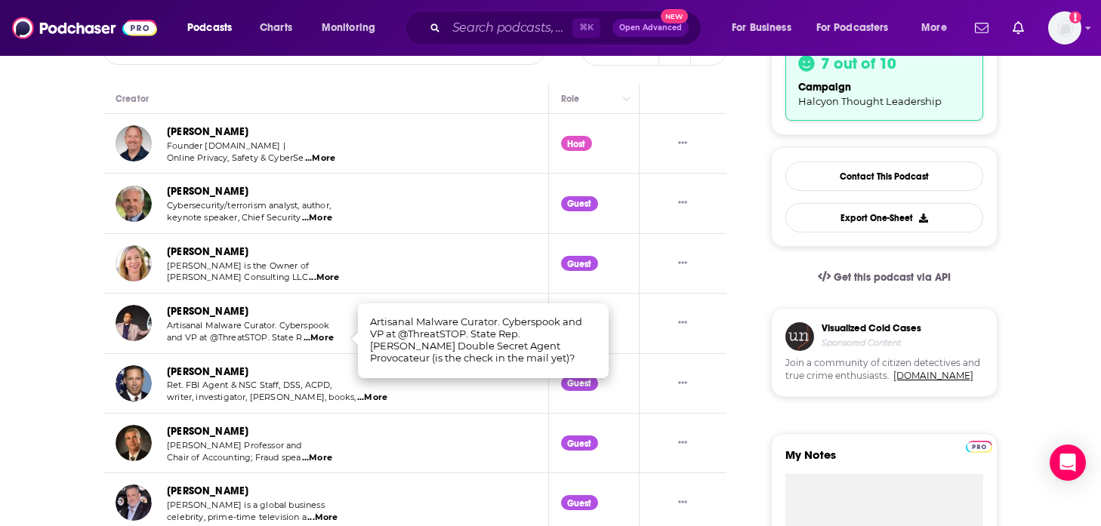
click at [357, 394] on span "...More" at bounding box center [372, 398] width 30 height 12
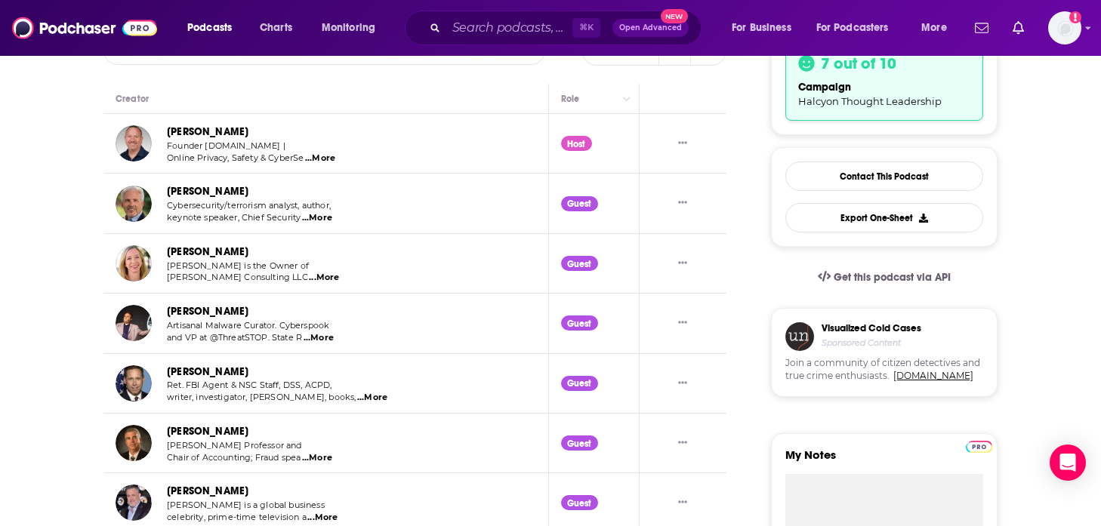
drag, startPoint x: 371, startPoint y: 387, endPoint x: 407, endPoint y: 392, distance: 36.5
drag, startPoint x: 170, startPoint y: 385, endPoint x: 202, endPoint y: 389, distance: 32.7
click at [202, 389] on span "Ret. FBI Agent & NSC Staff, DSS, ACPD," at bounding box center [249, 385] width 165 height 11
drag, startPoint x: 220, startPoint y: 375, endPoint x: 167, endPoint y: 372, distance: 53.7
click at [167, 372] on div "[PERSON_NAME]" at bounding box center [277, 371] width 221 height 17
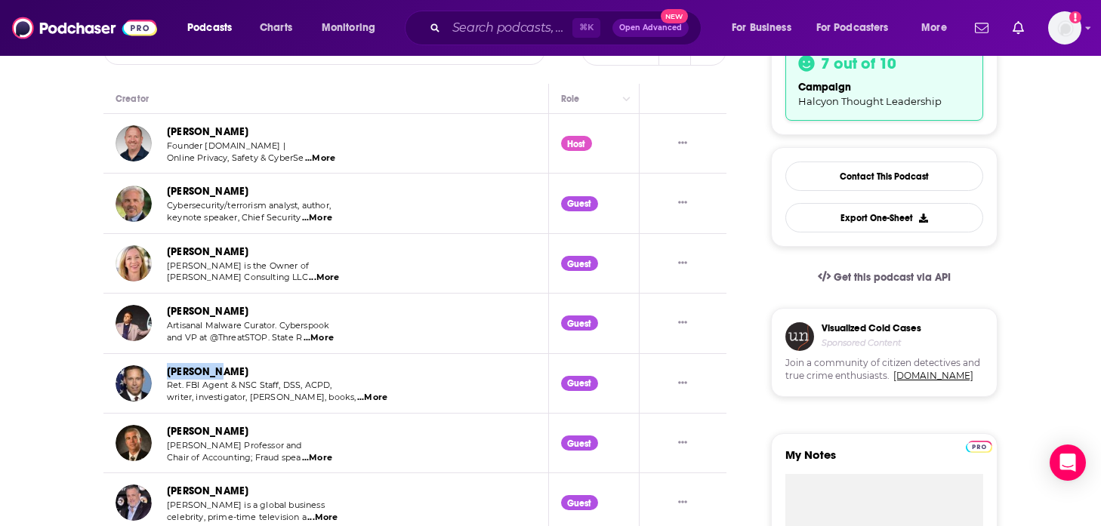
copy link "[PERSON_NAME]"
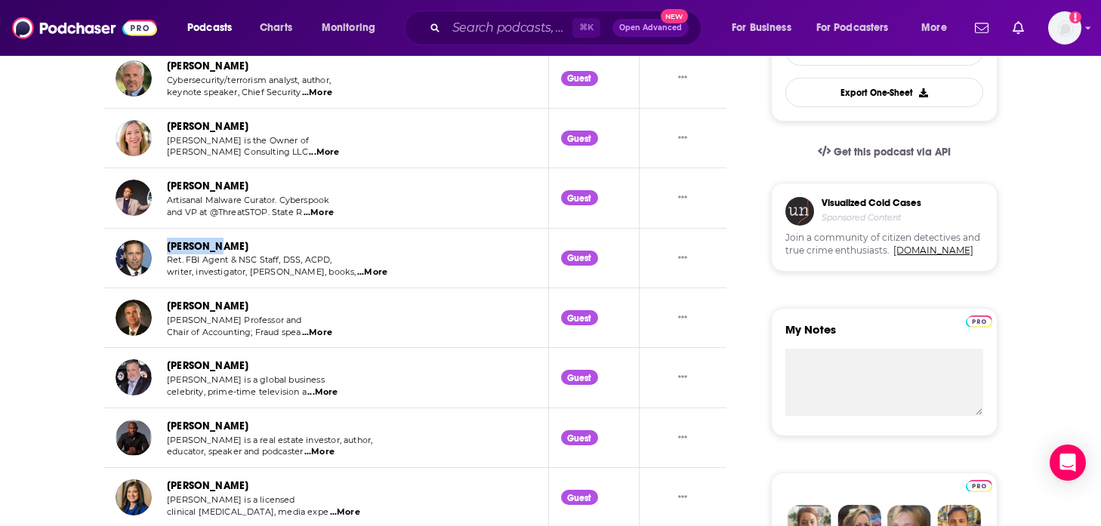
scroll to position [544, 0]
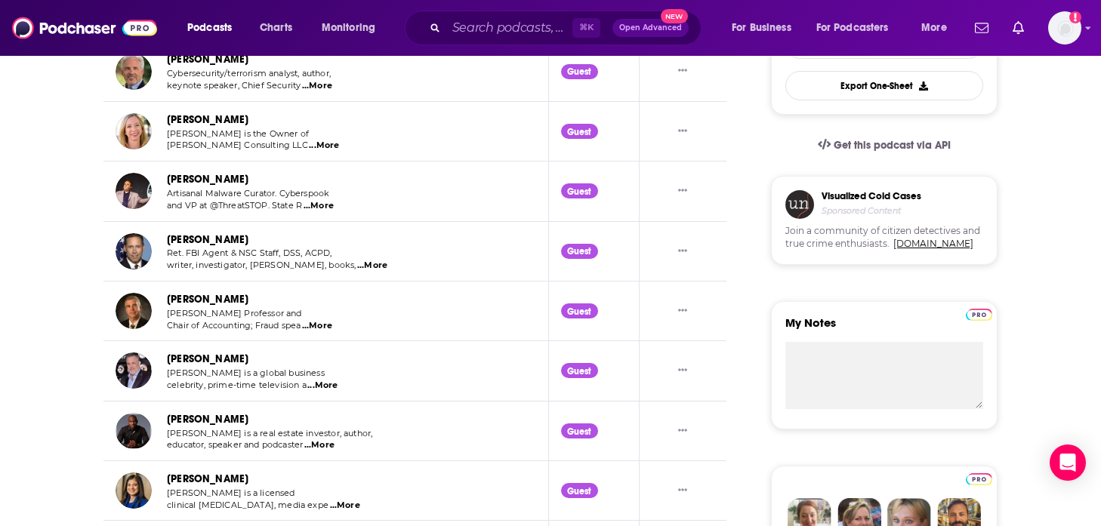
click at [322, 328] on span "...More" at bounding box center [317, 326] width 30 height 12
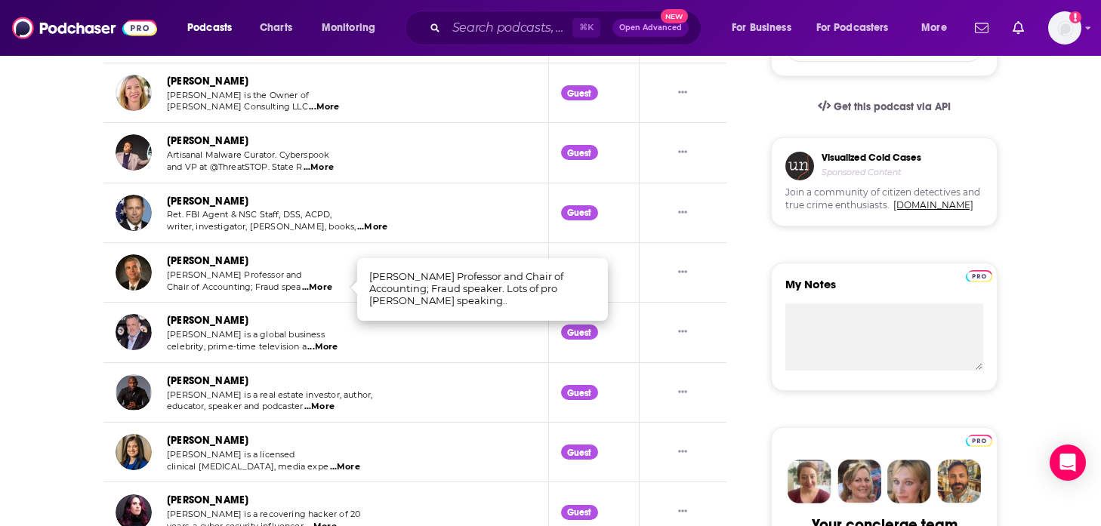
scroll to position [584, 0]
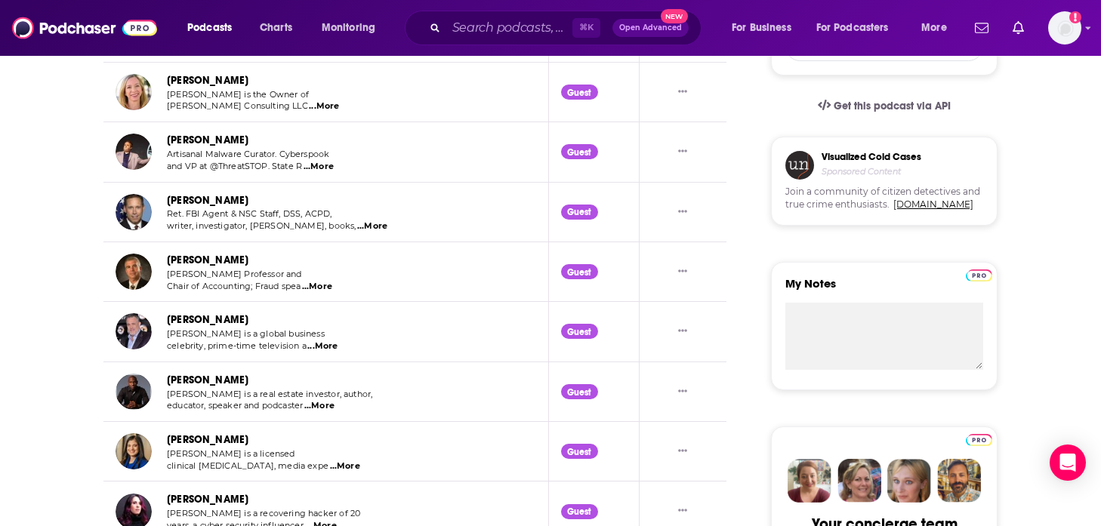
click at [319, 347] on span "...More" at bounding box center [322, 346] width 30 height 12
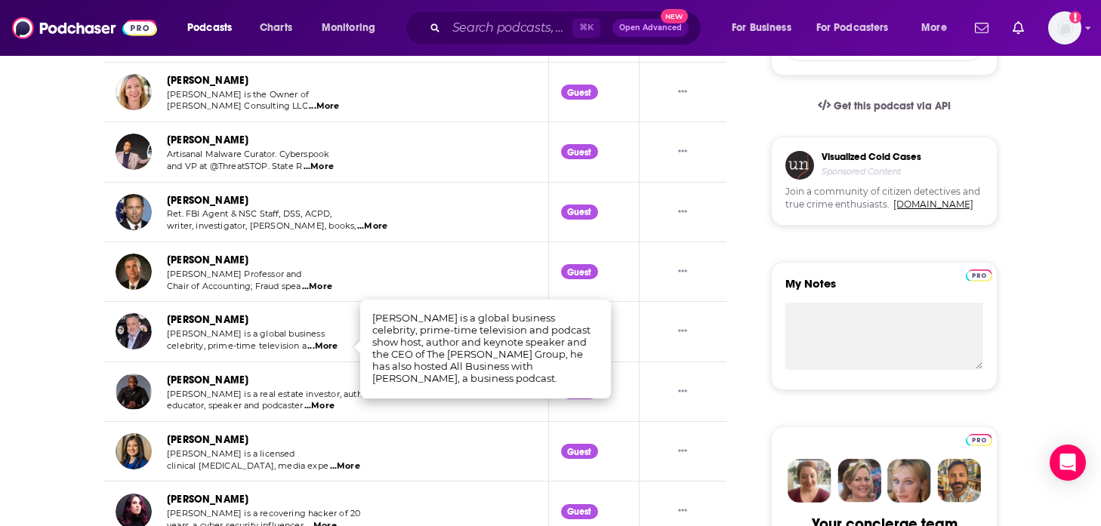
click at [331, 409] on span "...More" at bounding box center [319, 406] width 30 height 12
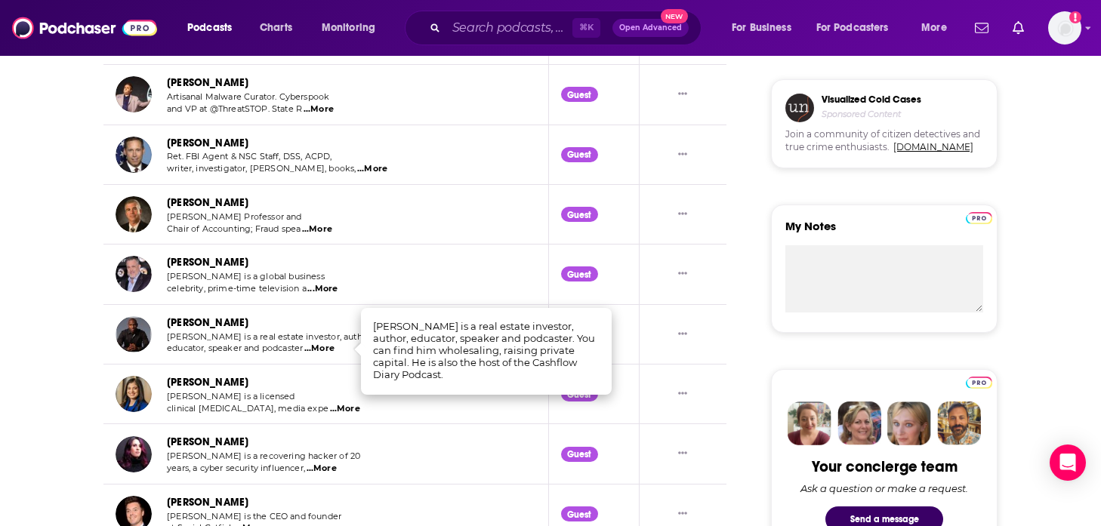
scroll to position [645, 0]
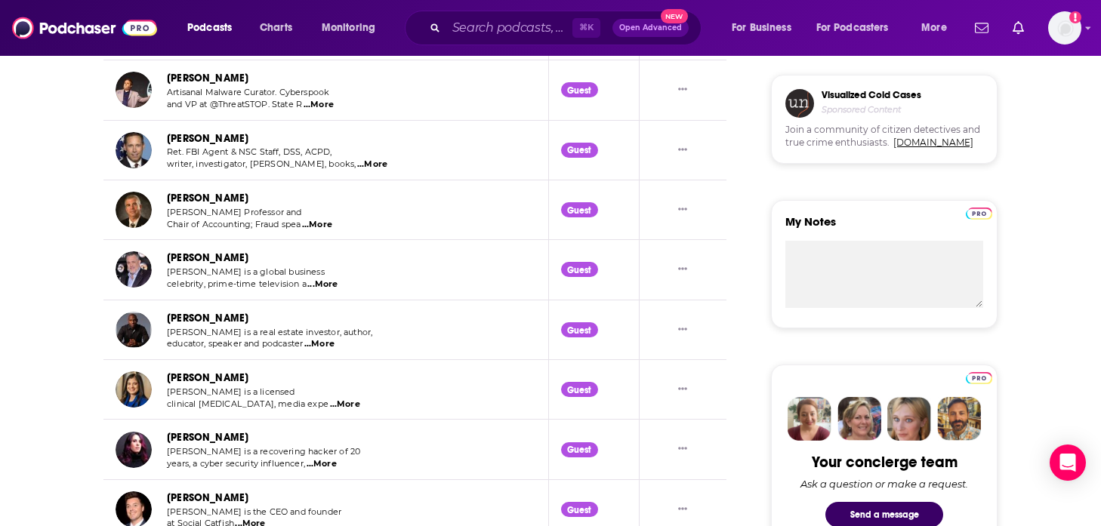
click at [330, 404] on span "...More" at bounding box center [345, 405] width 30 height 12
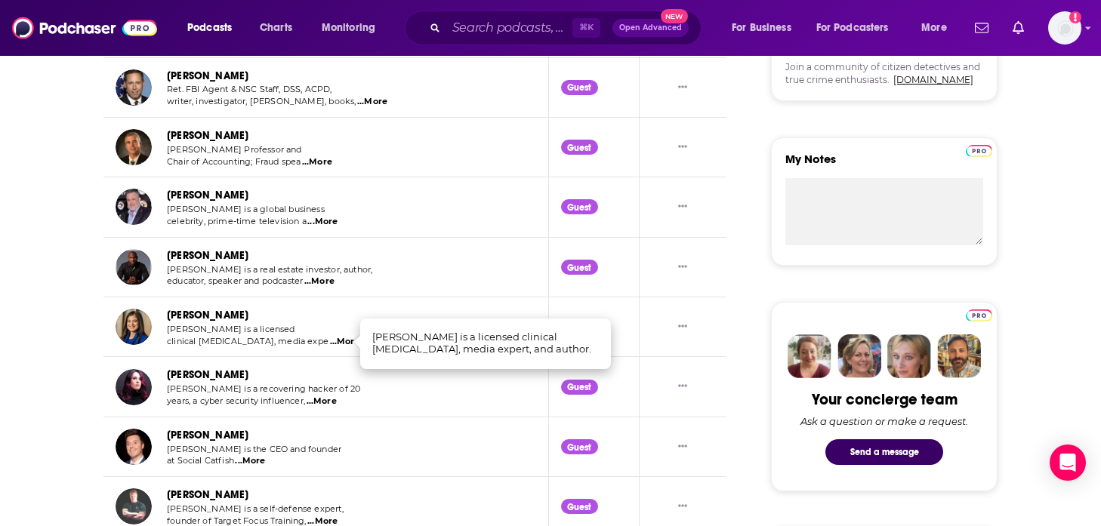
scroll to position [710, 0]
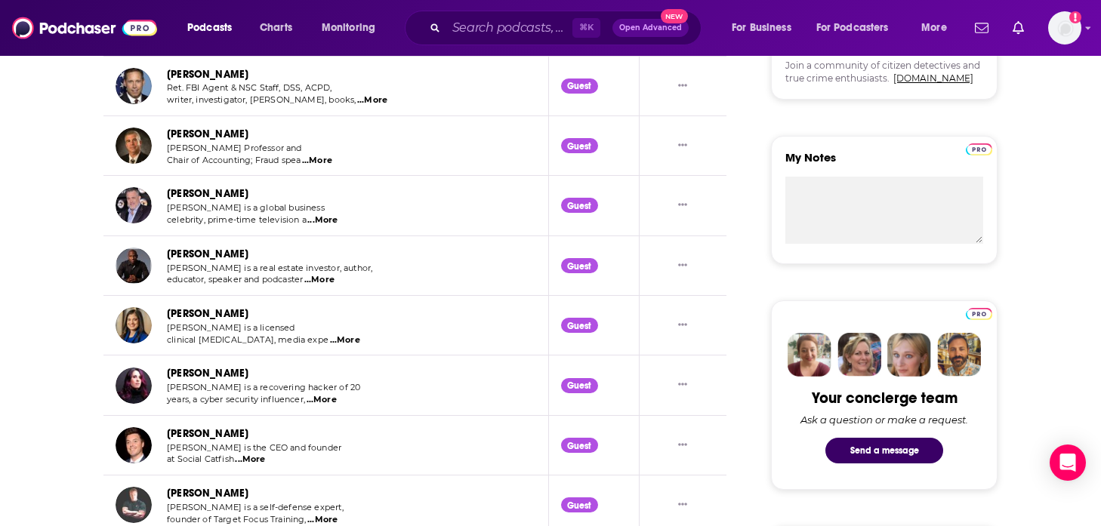
drag, startPoint x: 372, startPoint y: 337, endPoint x: 395, endPoint y: 340, distance: 22.8
click at [330, 338] on span "...More" at bounding box center [345, 340] width 30 height 12
click at [454, 343] on td "[PERSON_NAME] [PERSON_NAME] is a licensed clinical [MEDICAL_DATA], media expe .…" at bounding box center [325, 326] width 445 height 60
click at [330, 340] on span "...More" at bounding box center [345, 340] width 30 height 12
drag, startPoint x: 432, startPoint y: 348, endPoint x: 399, endPoint y: 339, distance: 34.4
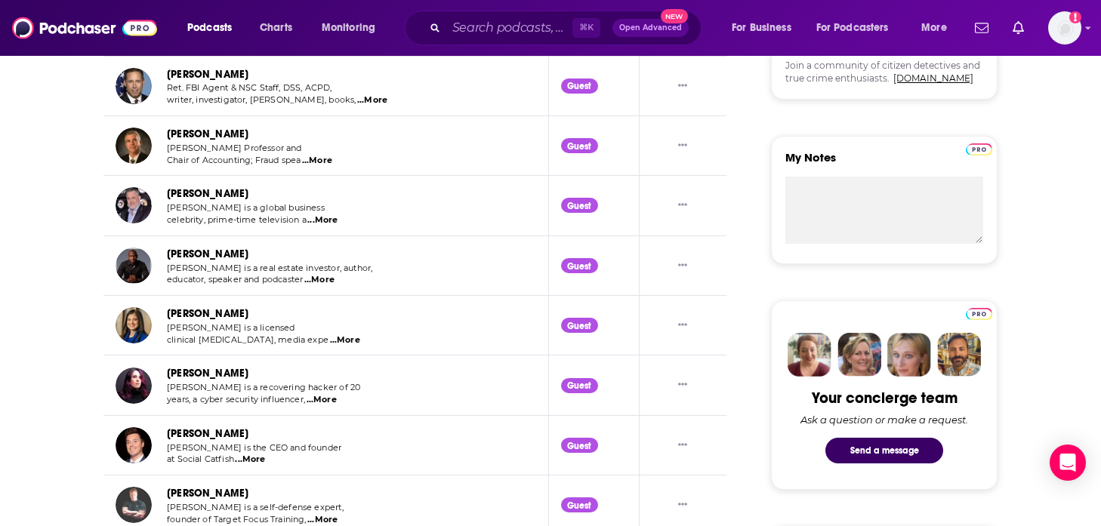
click at [248, 316] on link "[PERSON_NAME]" at bounding box center [208, 313] width 82 height 13
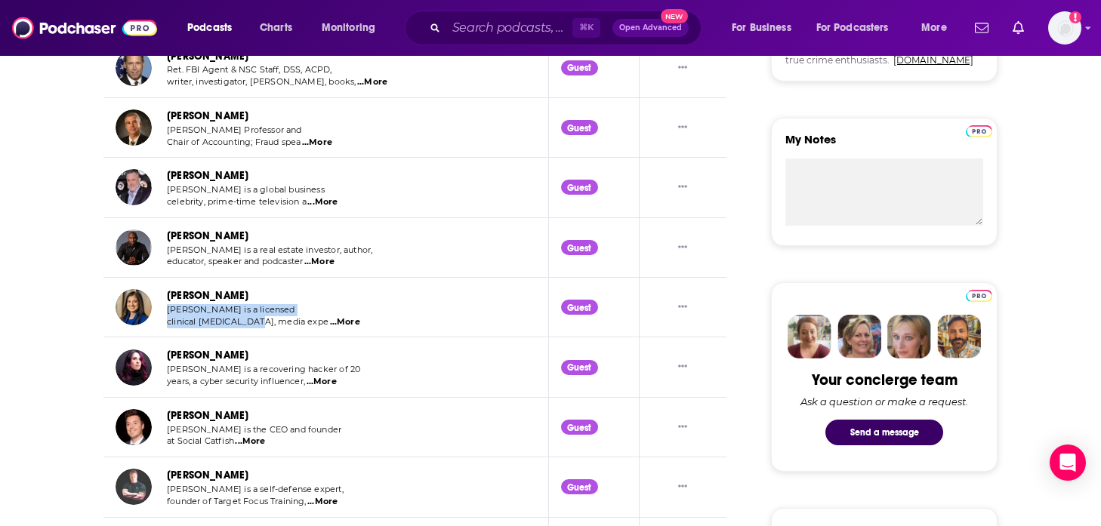
drag, startPoint x: 252, startPoint y: 323, endPoint x: 167, endPoint y: 309, distance: 86.5
click at [167, 309] on div "[PERSON_NAME] is a licensed clinical [MEDICAL_DATA], media expe ...More" at bounding box center [264, 316] width 194 height 24
copy div "[PERSON_NAME] is a licensed clinical [MEDICAL_DATA]"
click at [322, 384] on span "...More" at bounding box center [321, 382] width 30 height 12
drag, startPoint x: 304, startPoint y: 383, endPoint x: 200, endPoint y: 382, distance: 104.2
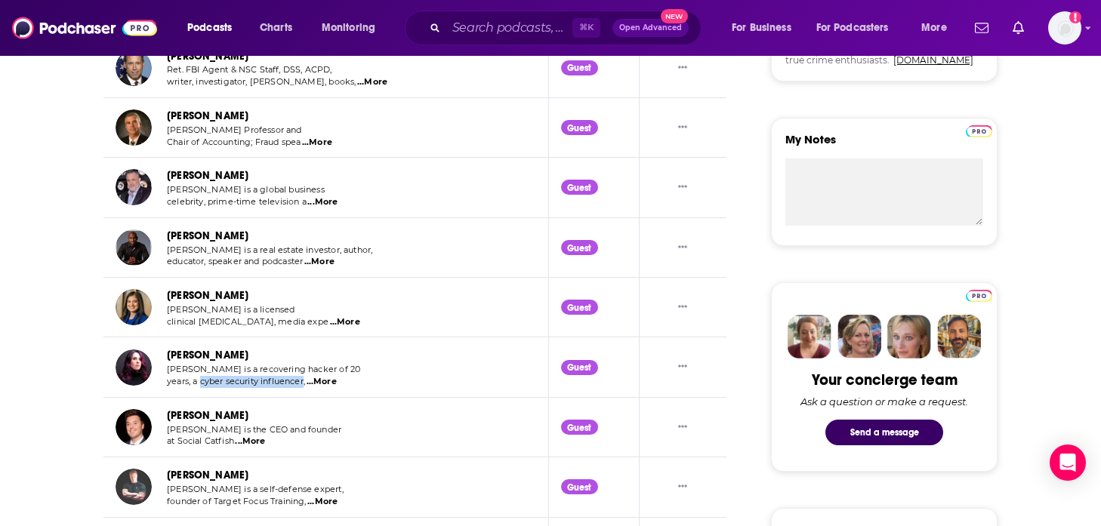
click at [200, 382] on span "years, a cyber security influencer," at bounding box center [236, 381] width 138 height 11
copy span "cyber security influencer"
